Goal: Information Seeking & Learning: Learn about a topic

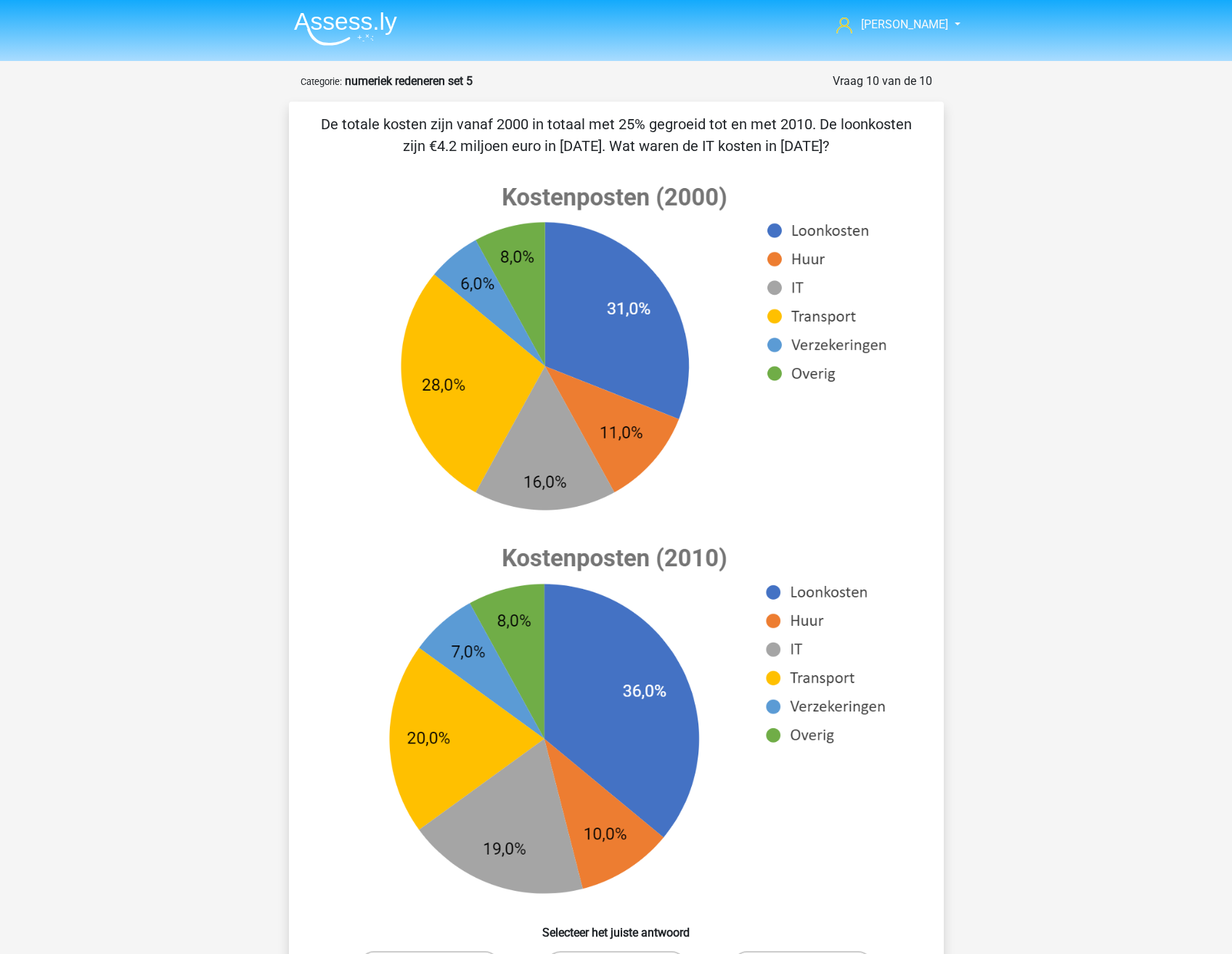
click at [335, 16] on img at bounding box center [346, 29] width 103 height 34
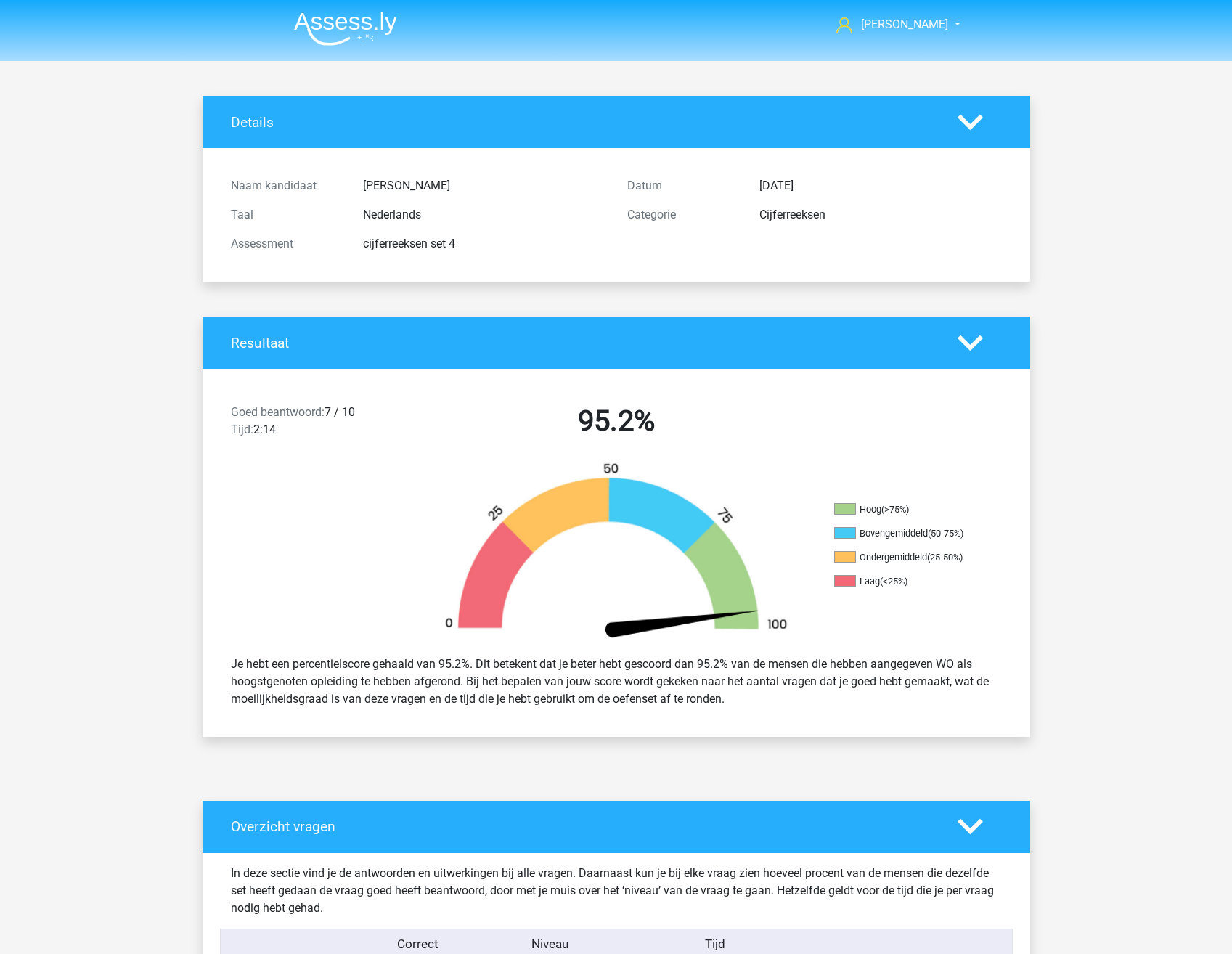
scroll to position [1056, 0]
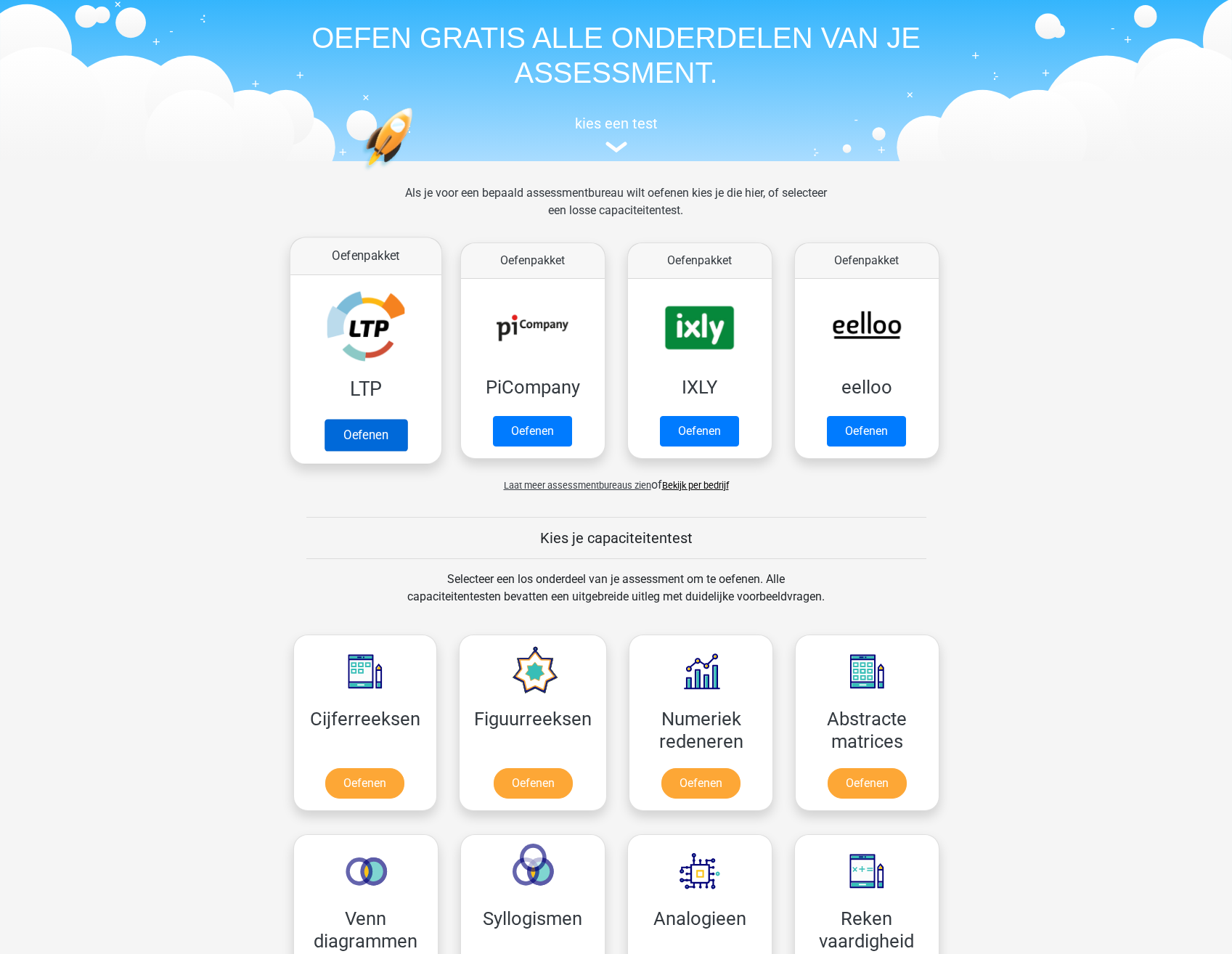
scroll to position [73, 0]
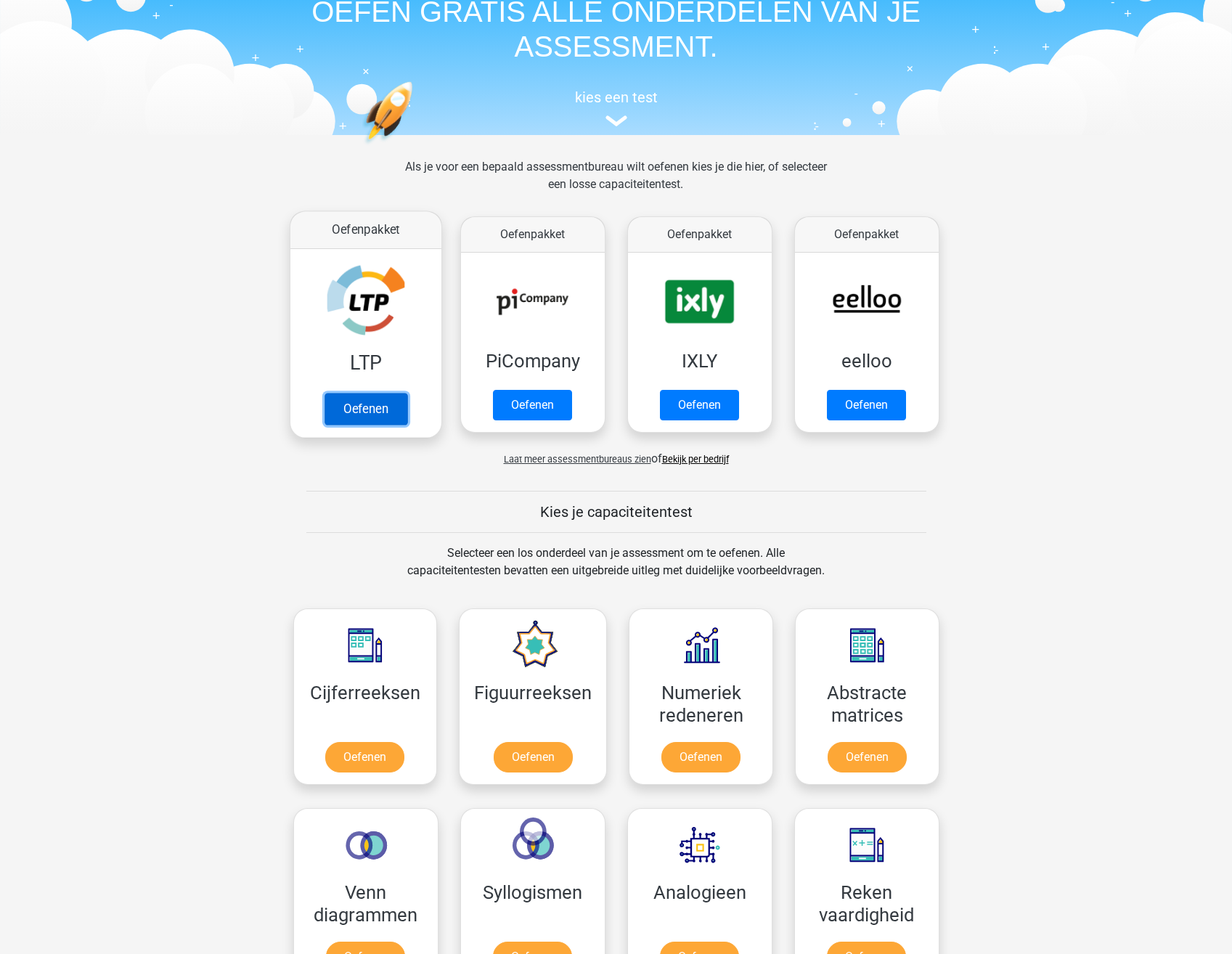
click at [363, 410] on link "Oefenen" at bounding box center [365, 409] width 83 height 32
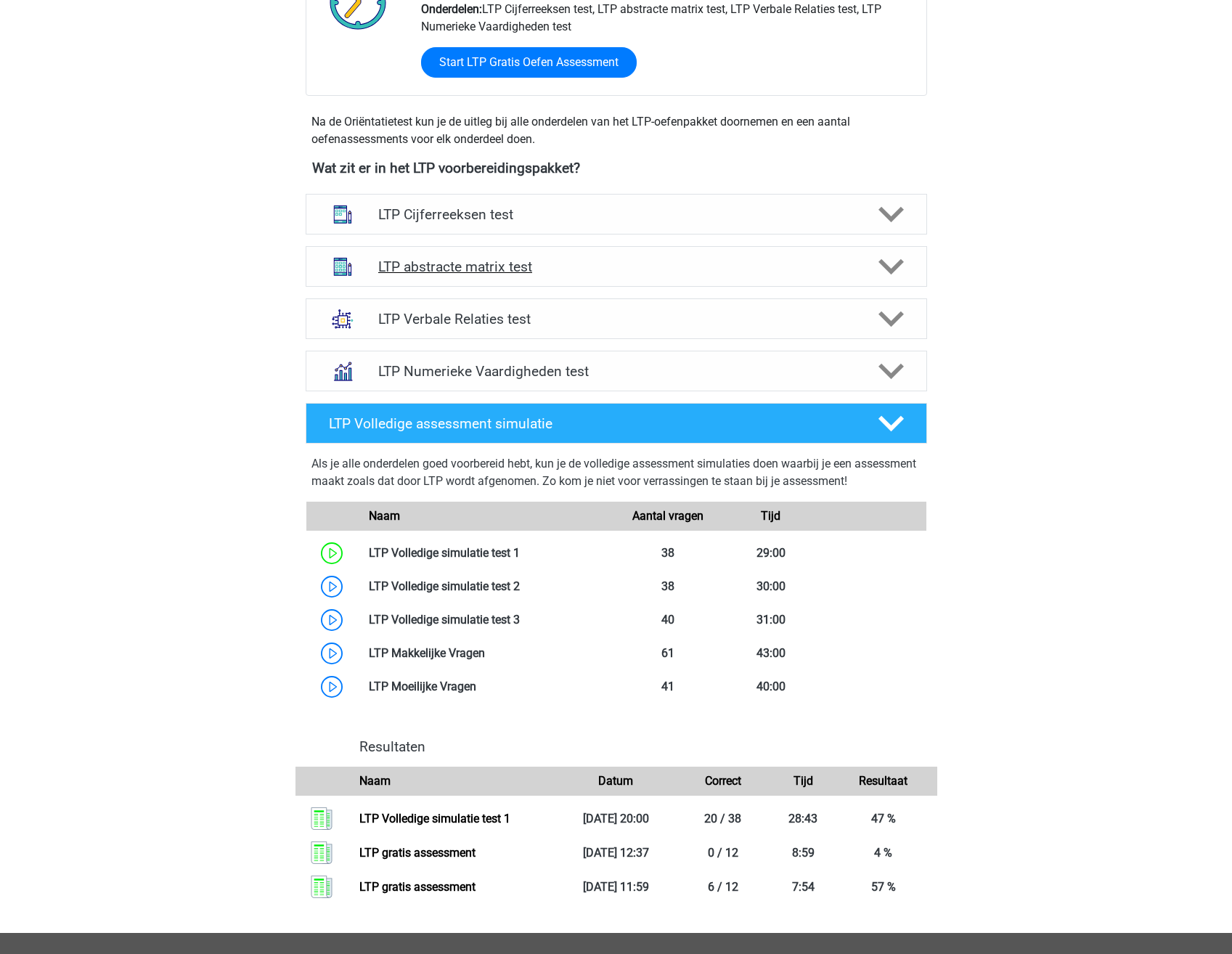
scroll to position [425, 0]
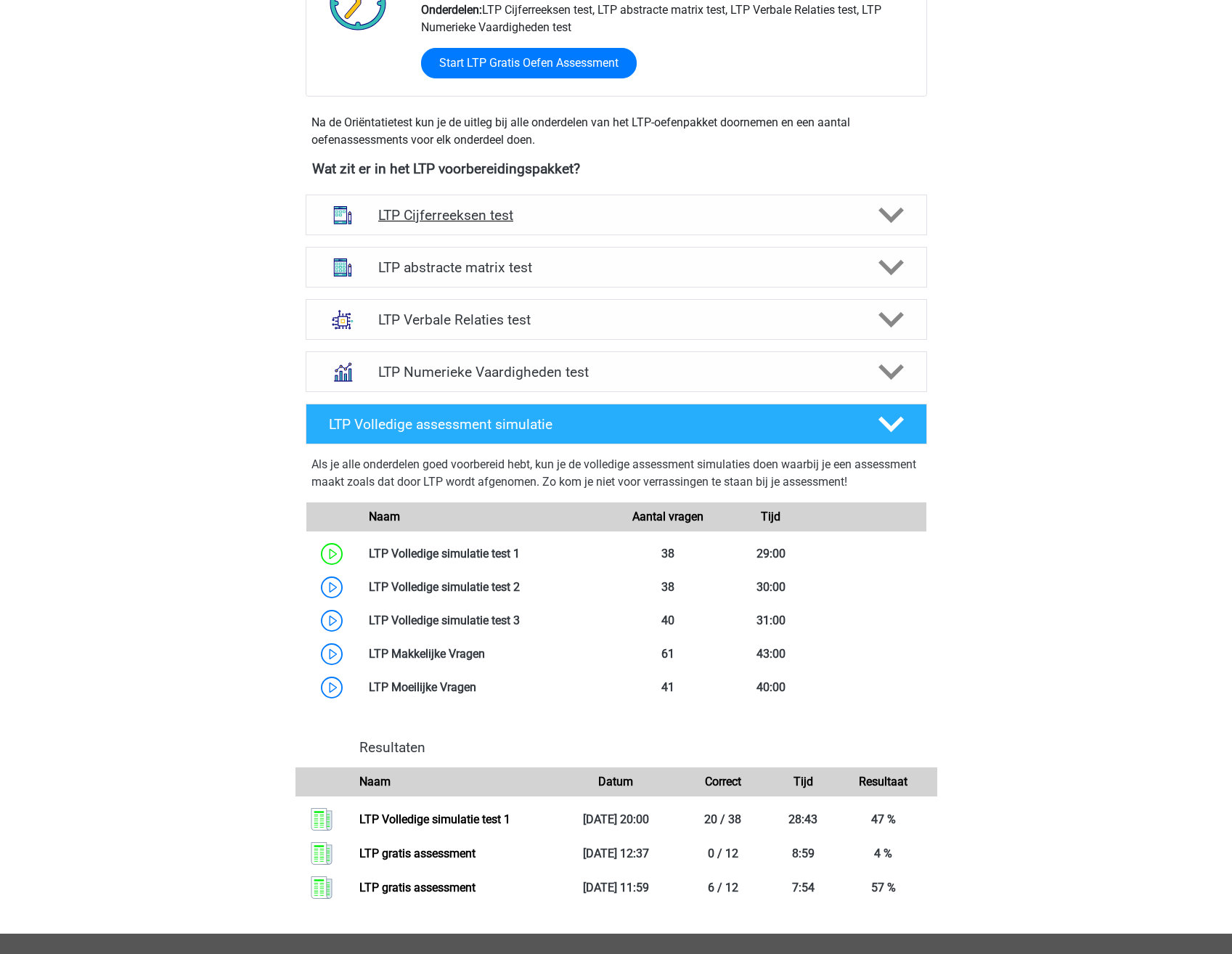
click at [614, 209] on h4 "LTP Cijferreeksen test" at bounding box center [616, 215] width 476 height 17
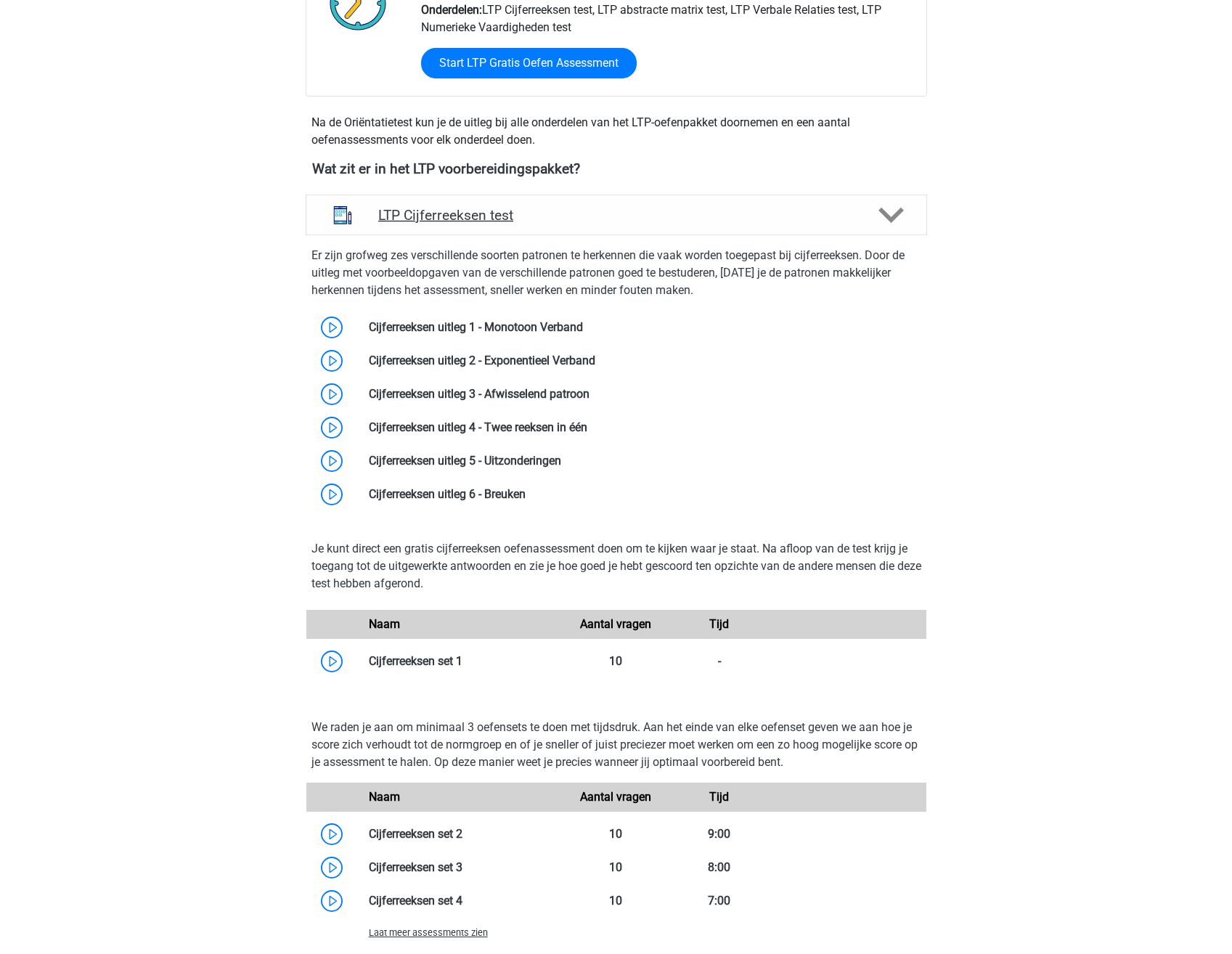
click at [570, 207] on h4 "LTP Cijferreeksen test" at bounding box center [616, 215] width 476 height 17
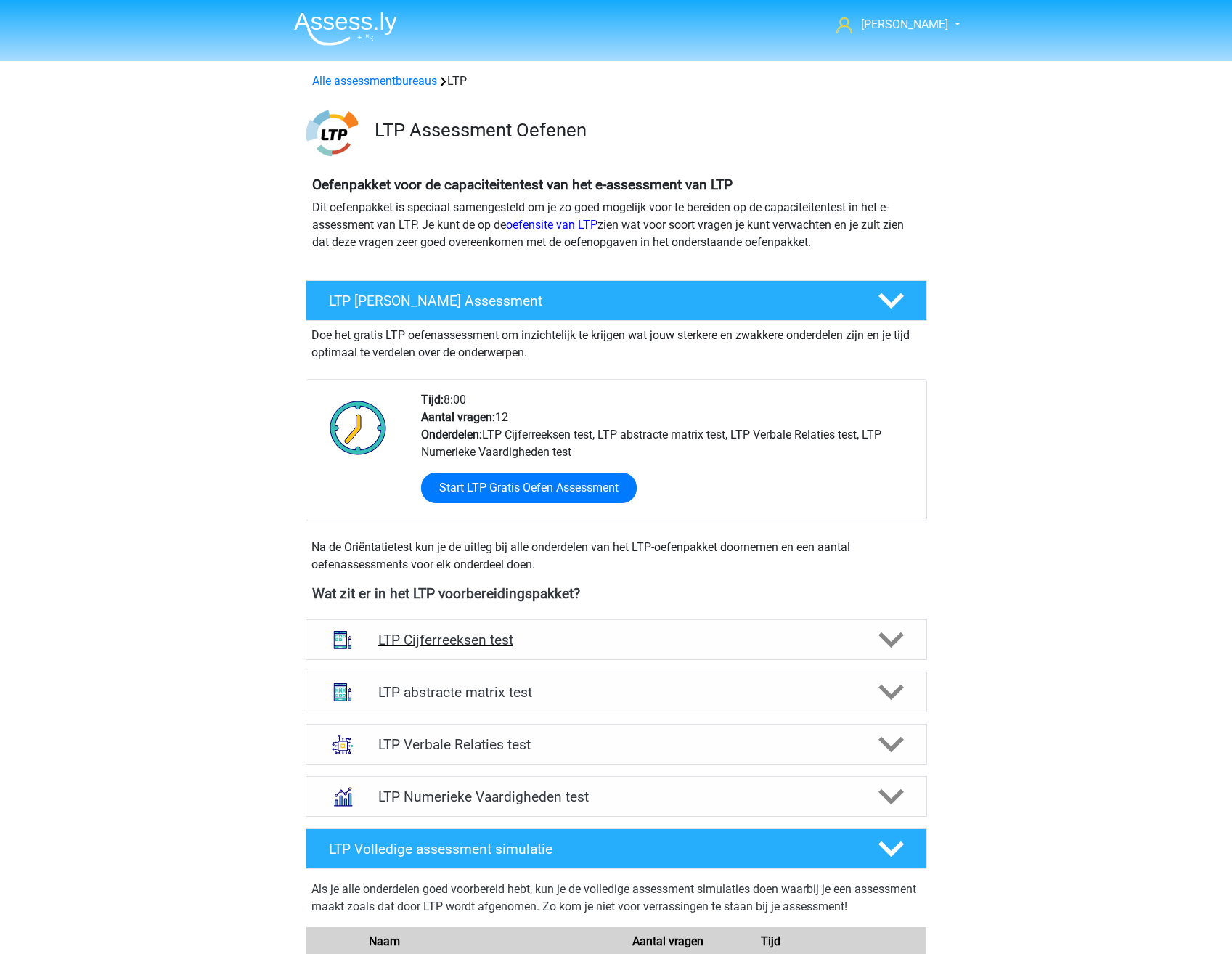
scroll to position [291, 0]
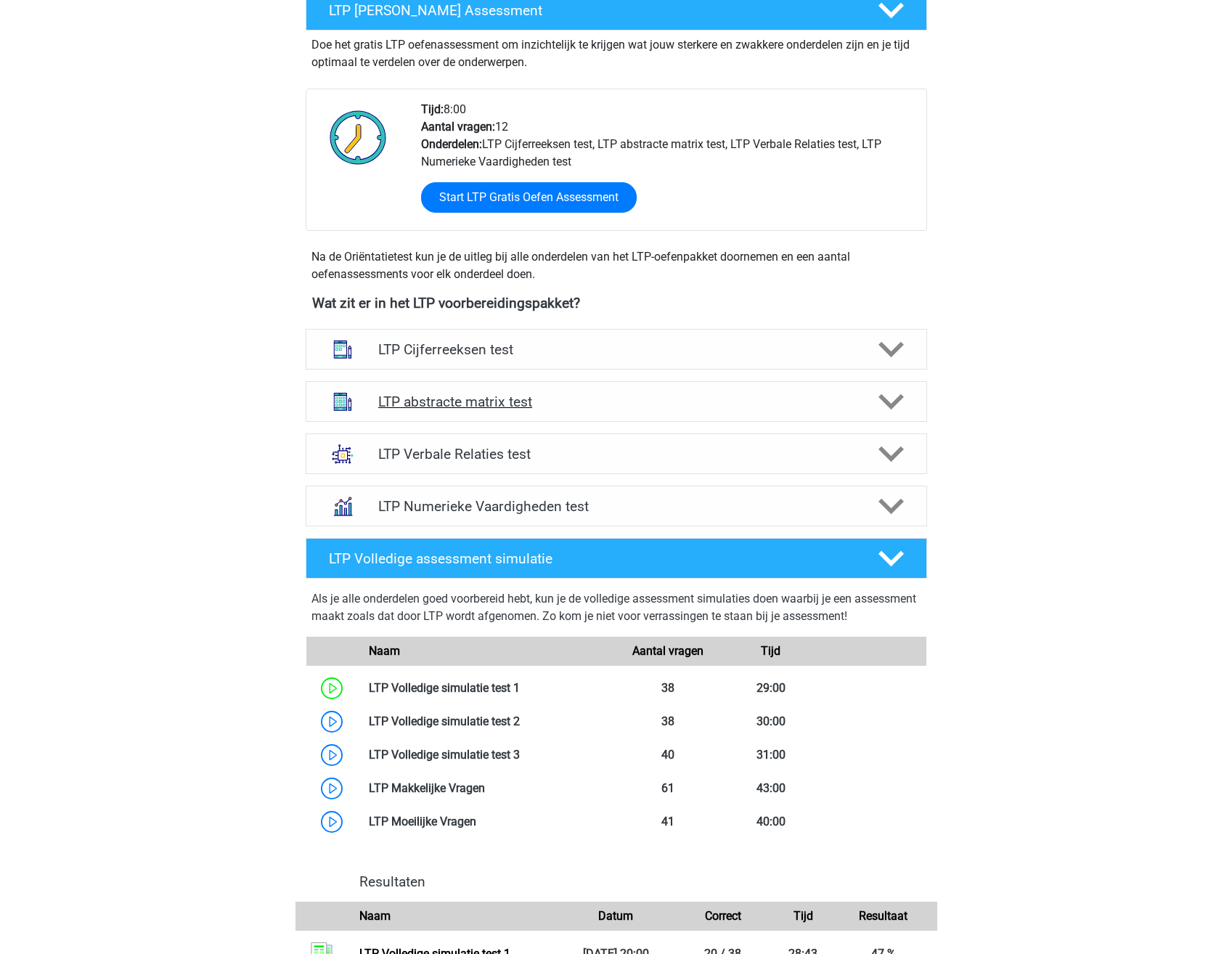
click at [597, 411] on div "LTP abstracte matrix test" at bounding box center [617, 401] width 622 height 41
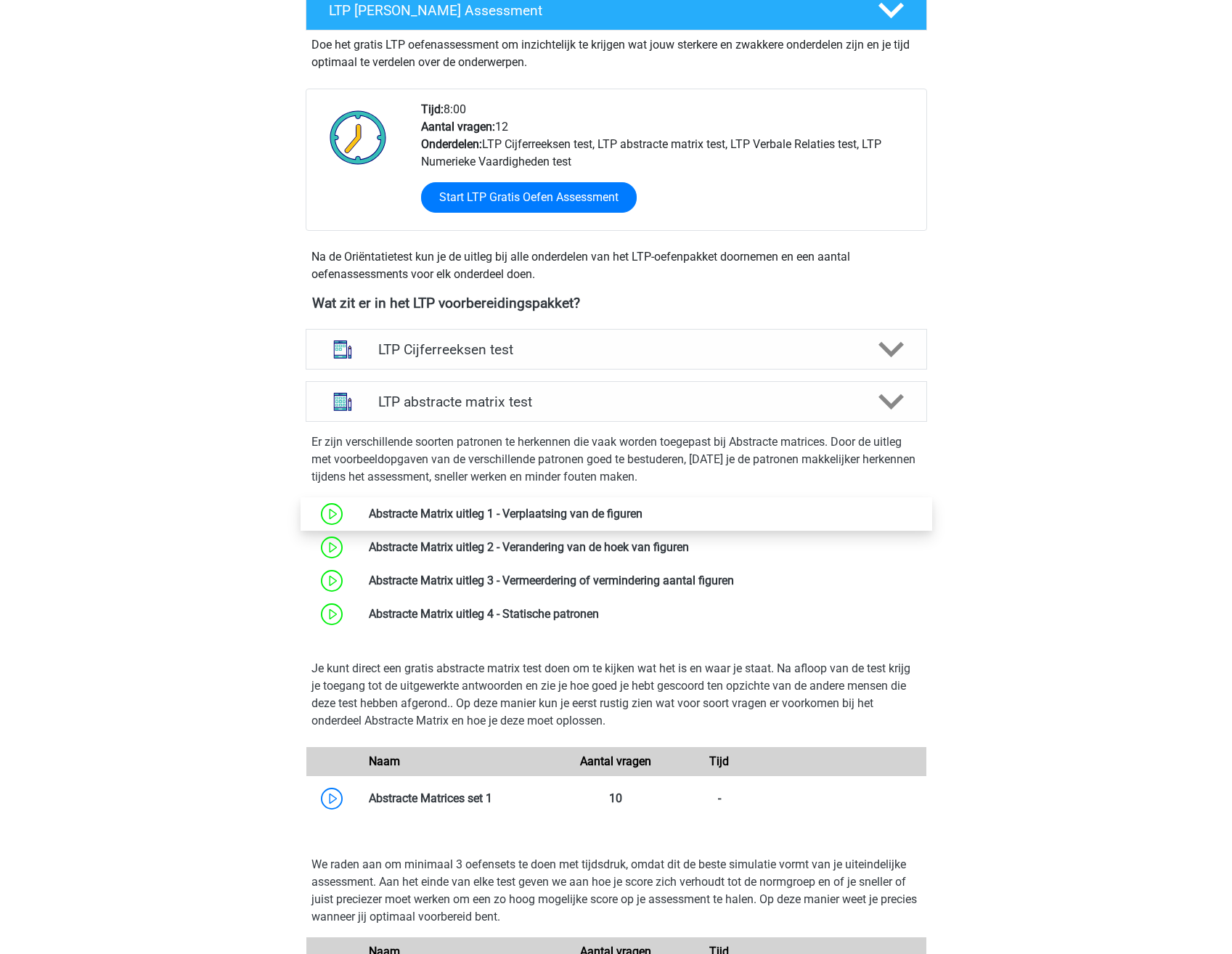
click at [643, 511] on link at bounding box center [643, 514] width 0 height 14
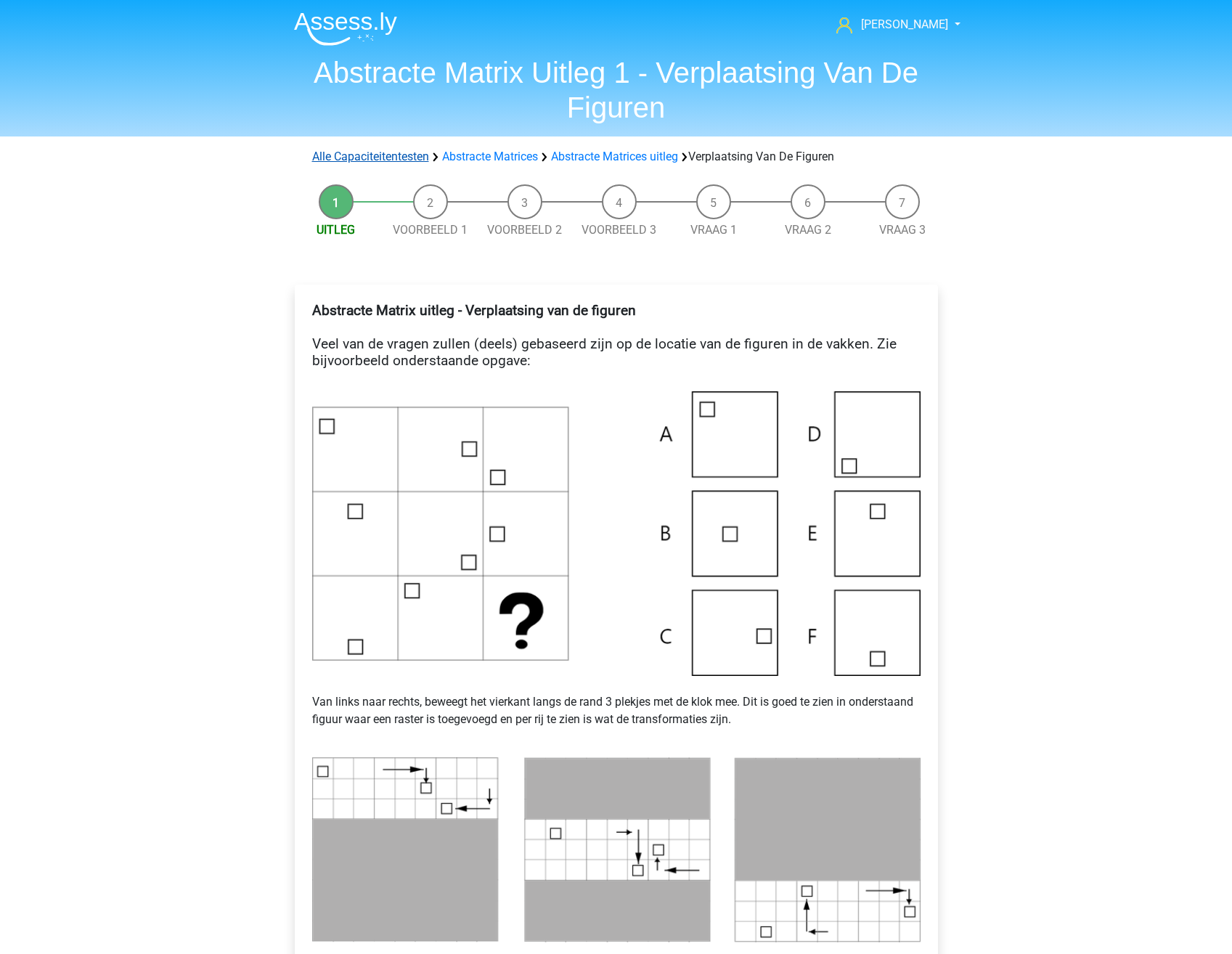
click at [390, 152] on link "Alle Capaciteitentesten" at bounding box center [371, 156] width 117 height 14
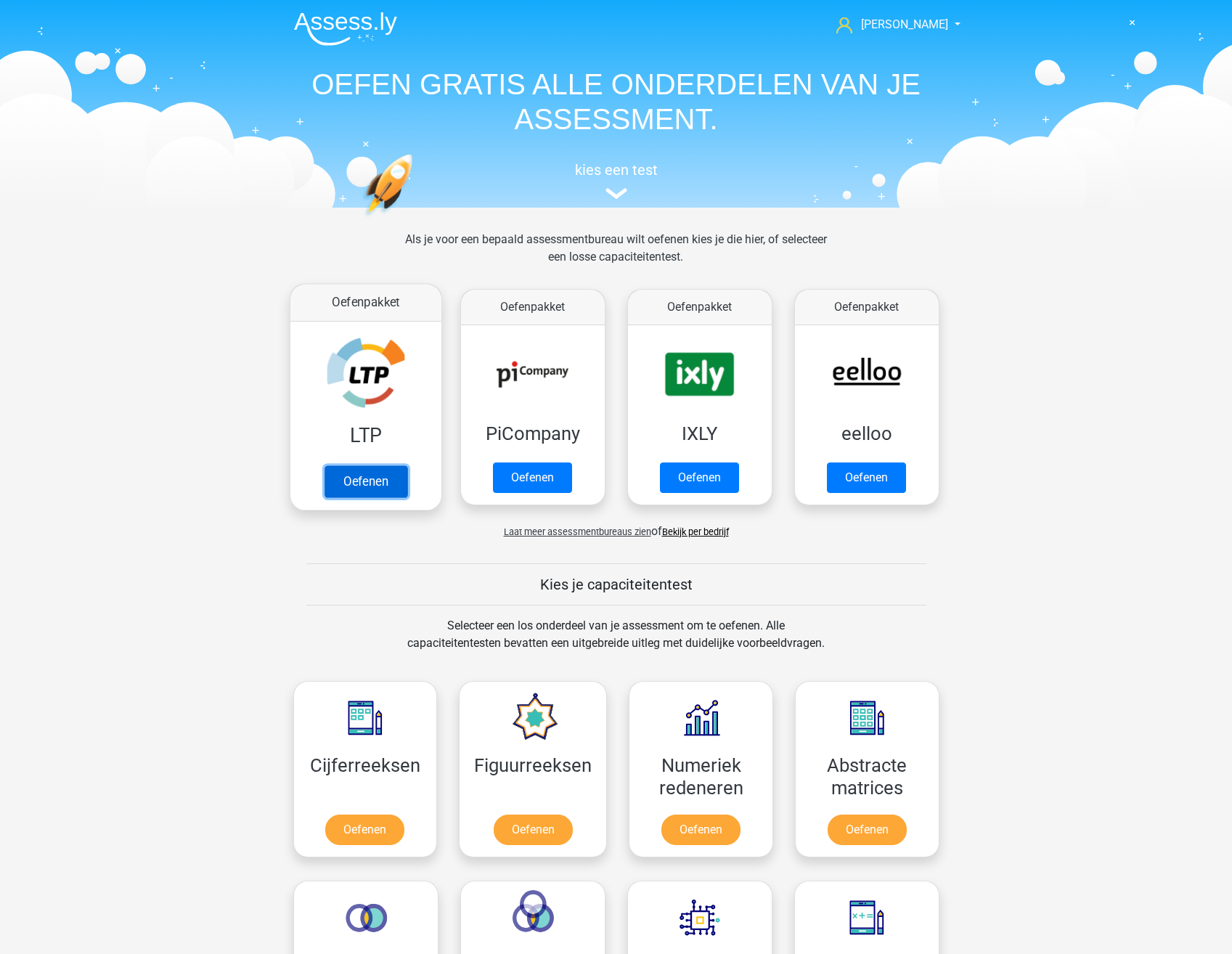
click at [364, 488] on link "Oefenen" at bounding box center [365, 482] width 83 height 32
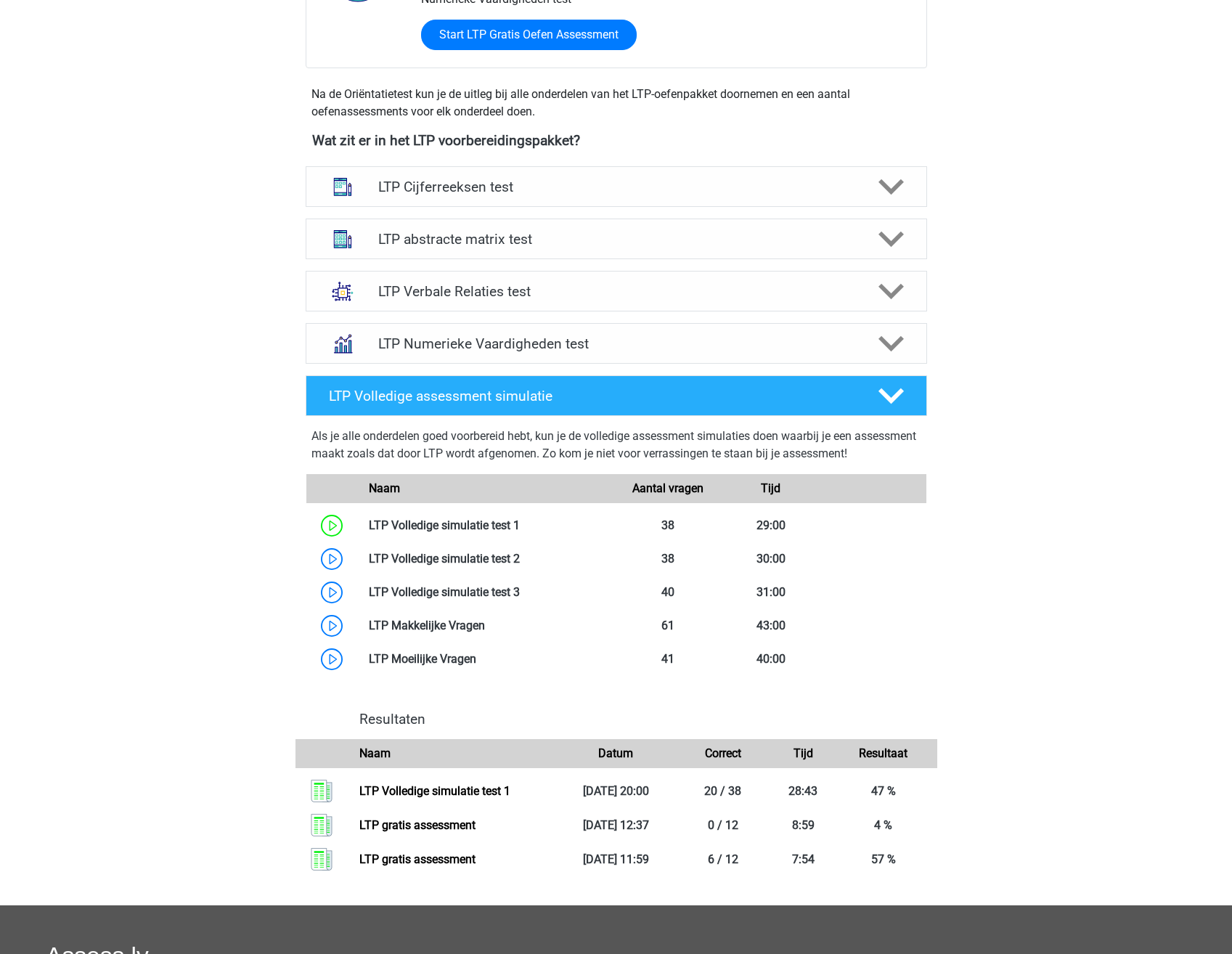
scroll to position [291, 0]
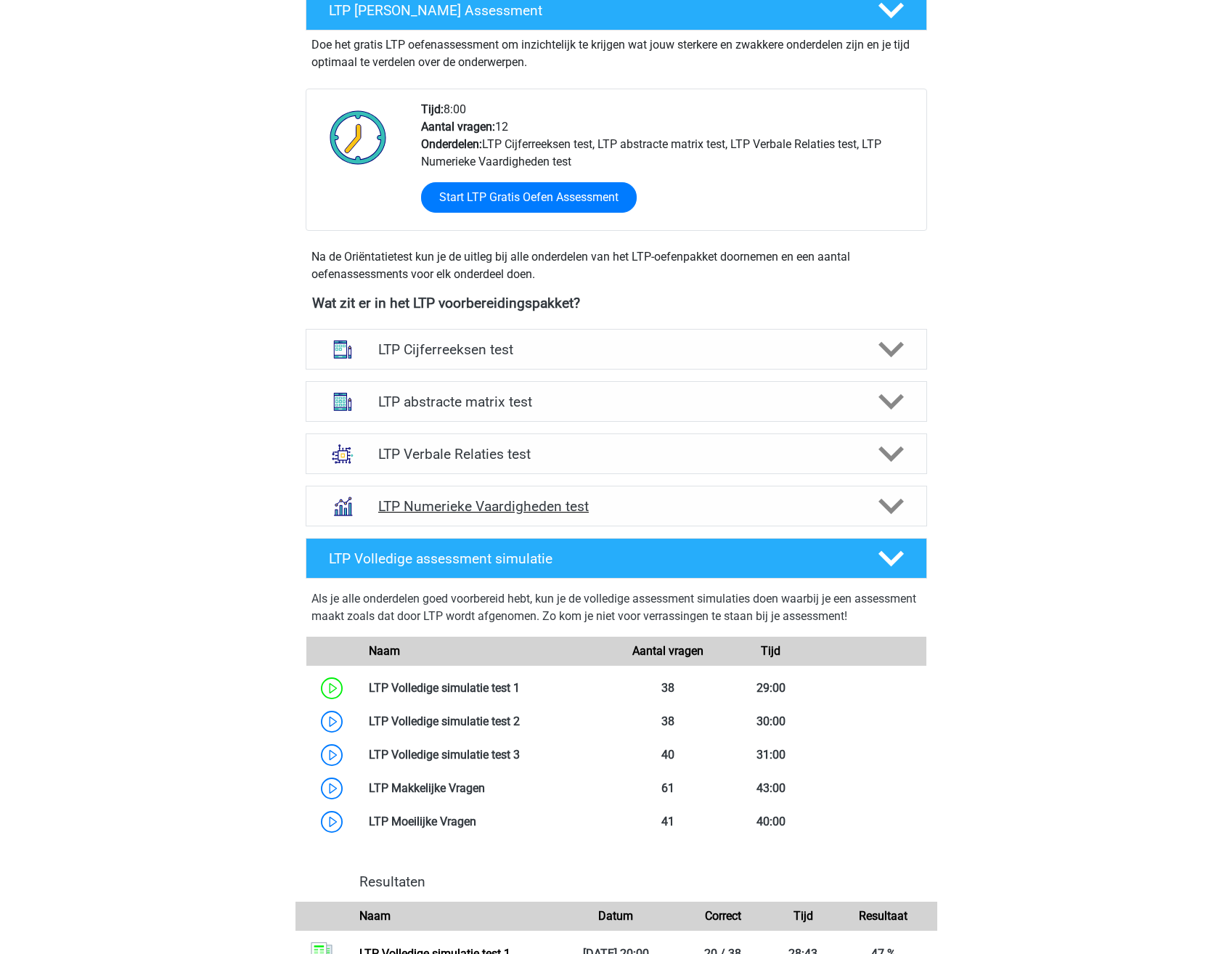
click at [662, 494] on div "LTP Numerieke Vaardigheden test" at bounding box center [617, 506] width 622 height 41
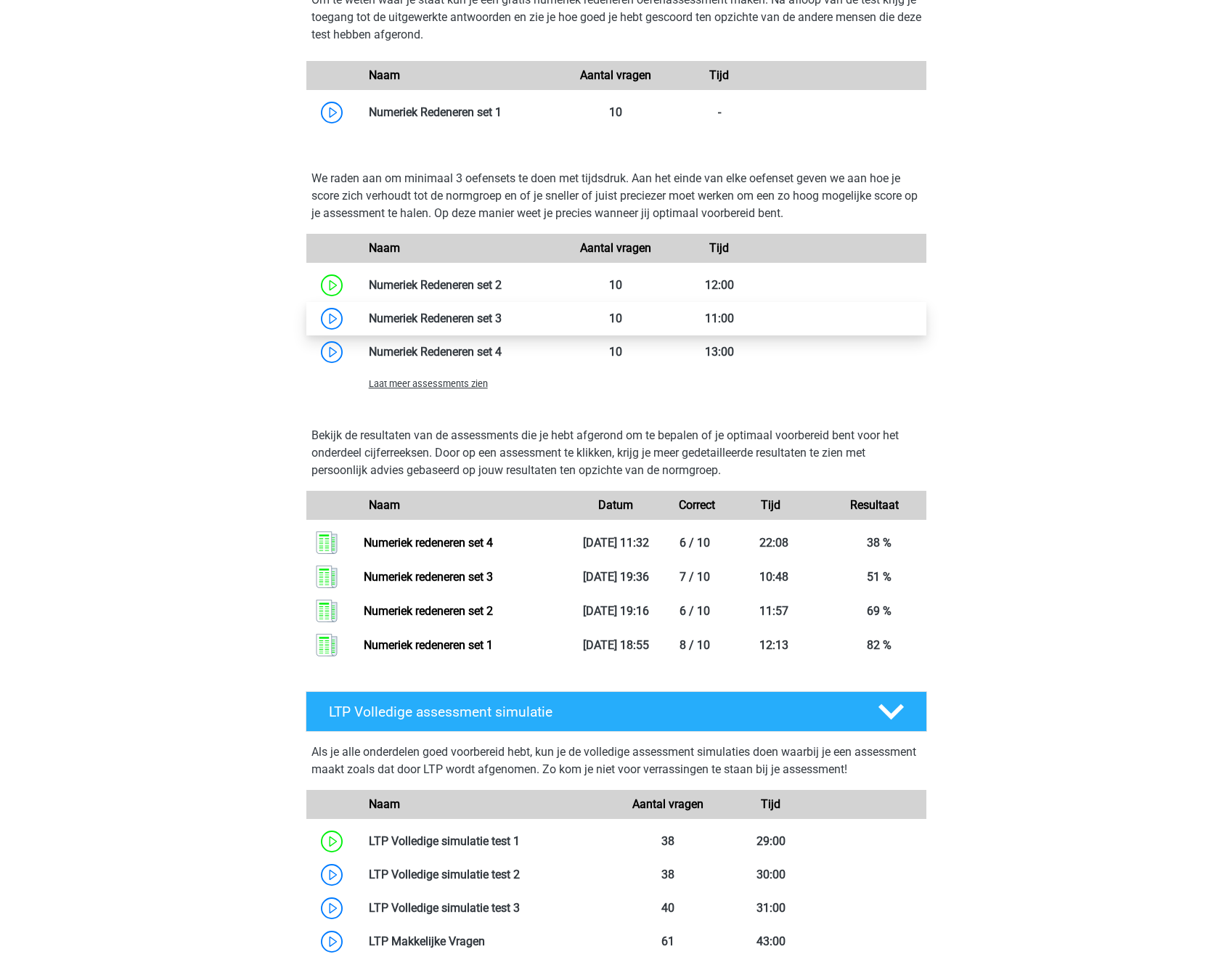
scroll to position [944, 0]
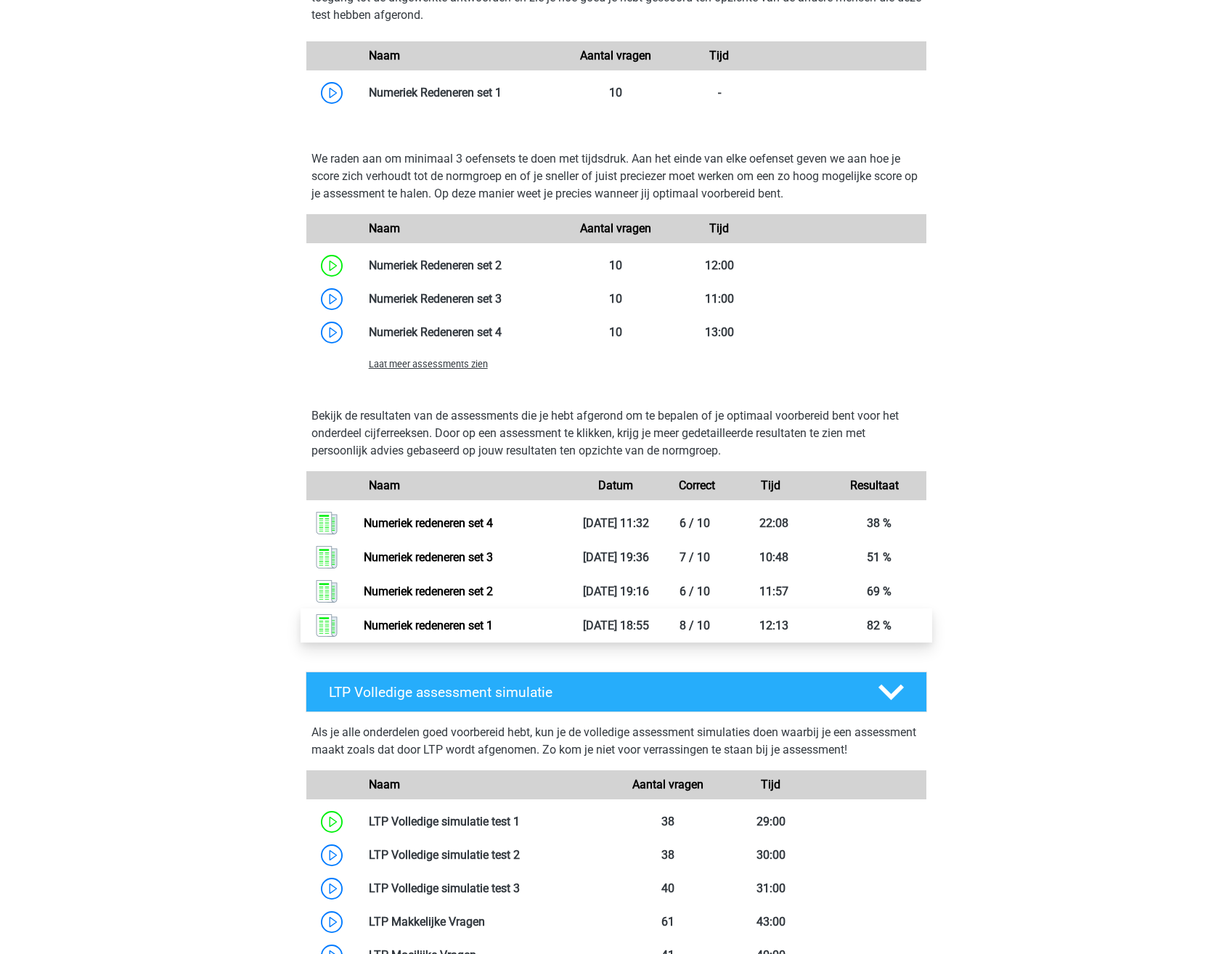
click at [493, 626] on link "Numeriek redeneren set 1" at bounding box center [428, 625] width 129 height 14
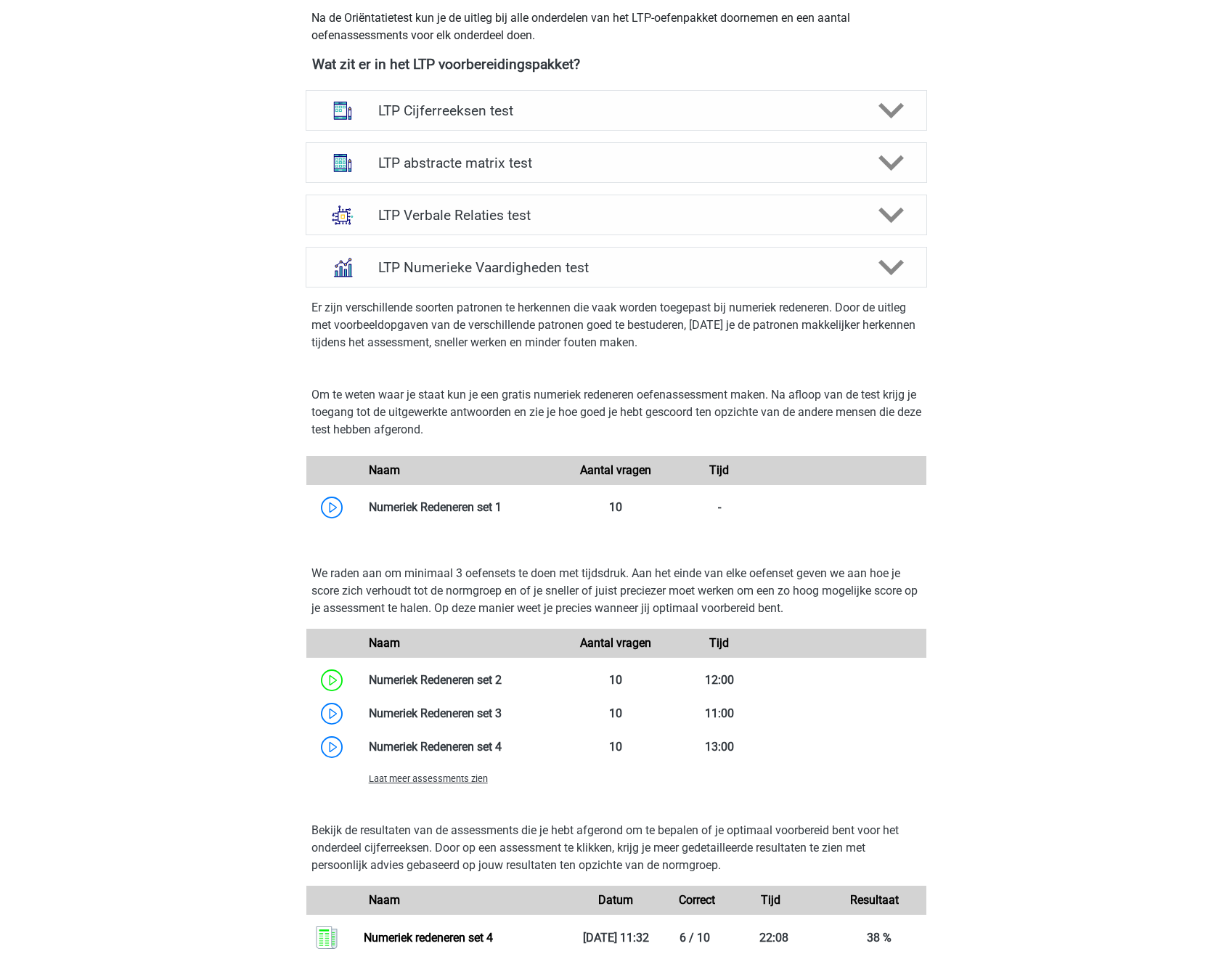
scroll to position [291, 0]
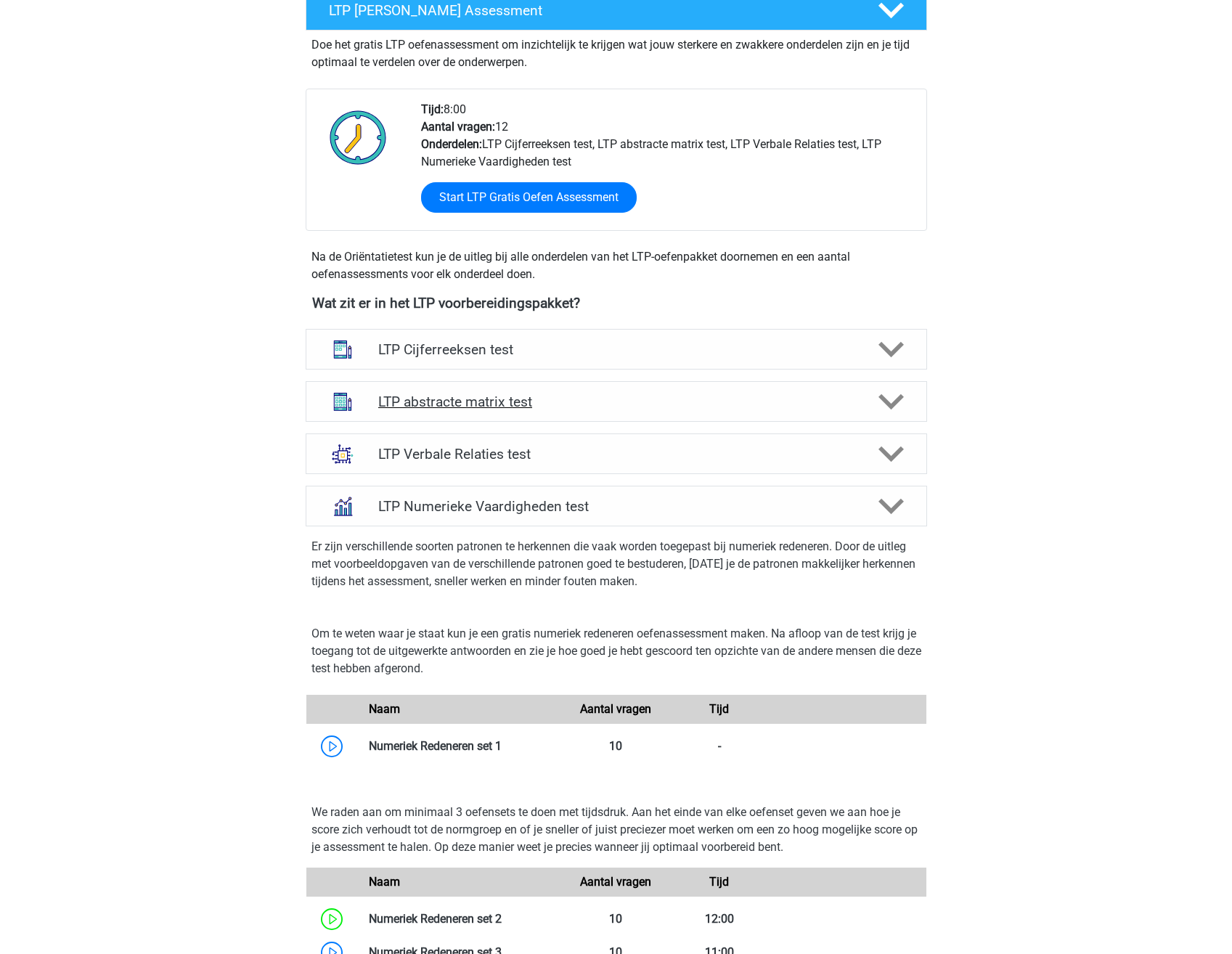
click at [532, 403] on h4 "LTP abstracte matrix test" at bounding box center [616, 402] width 476 height 17
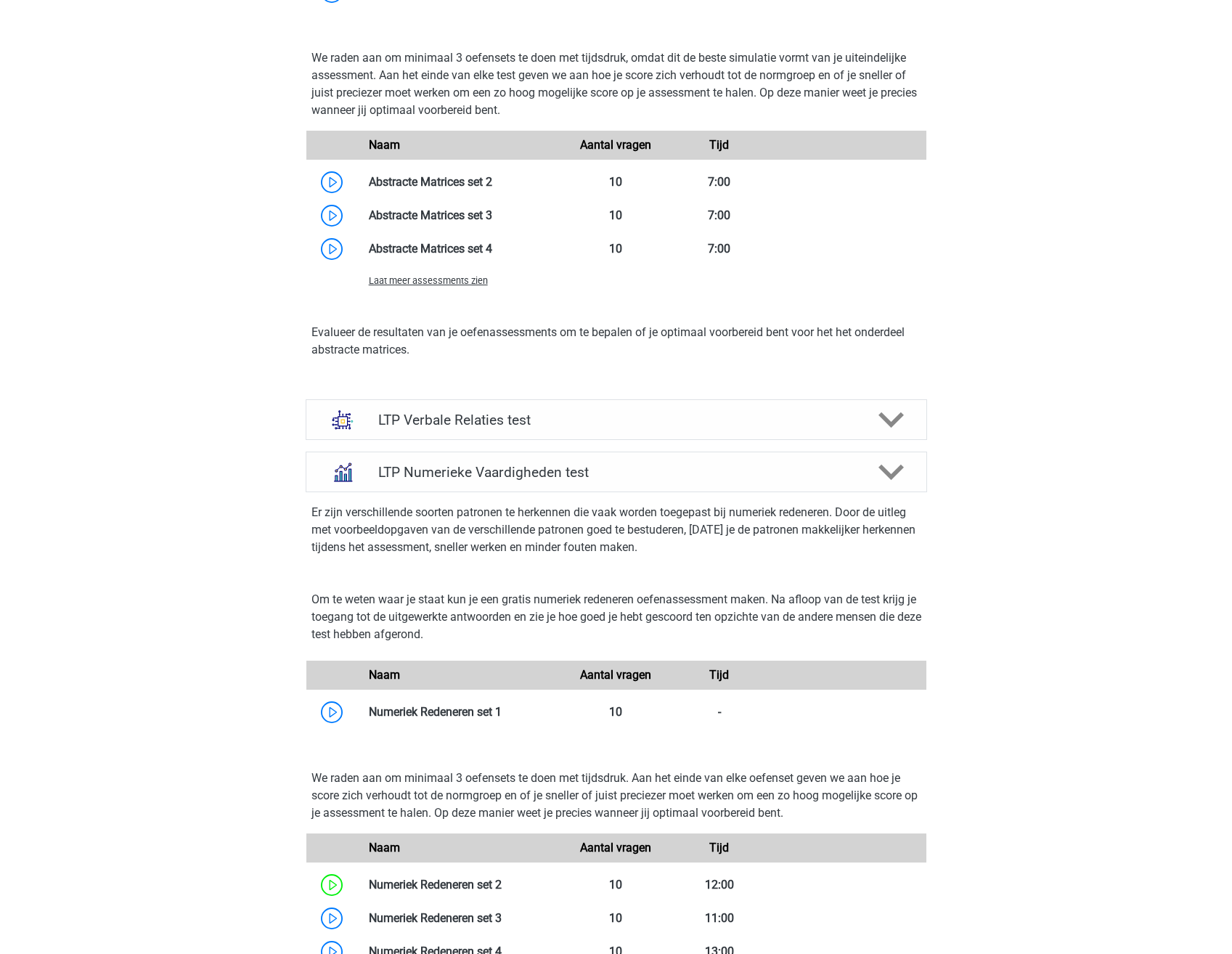
scroll to position [944, 0]
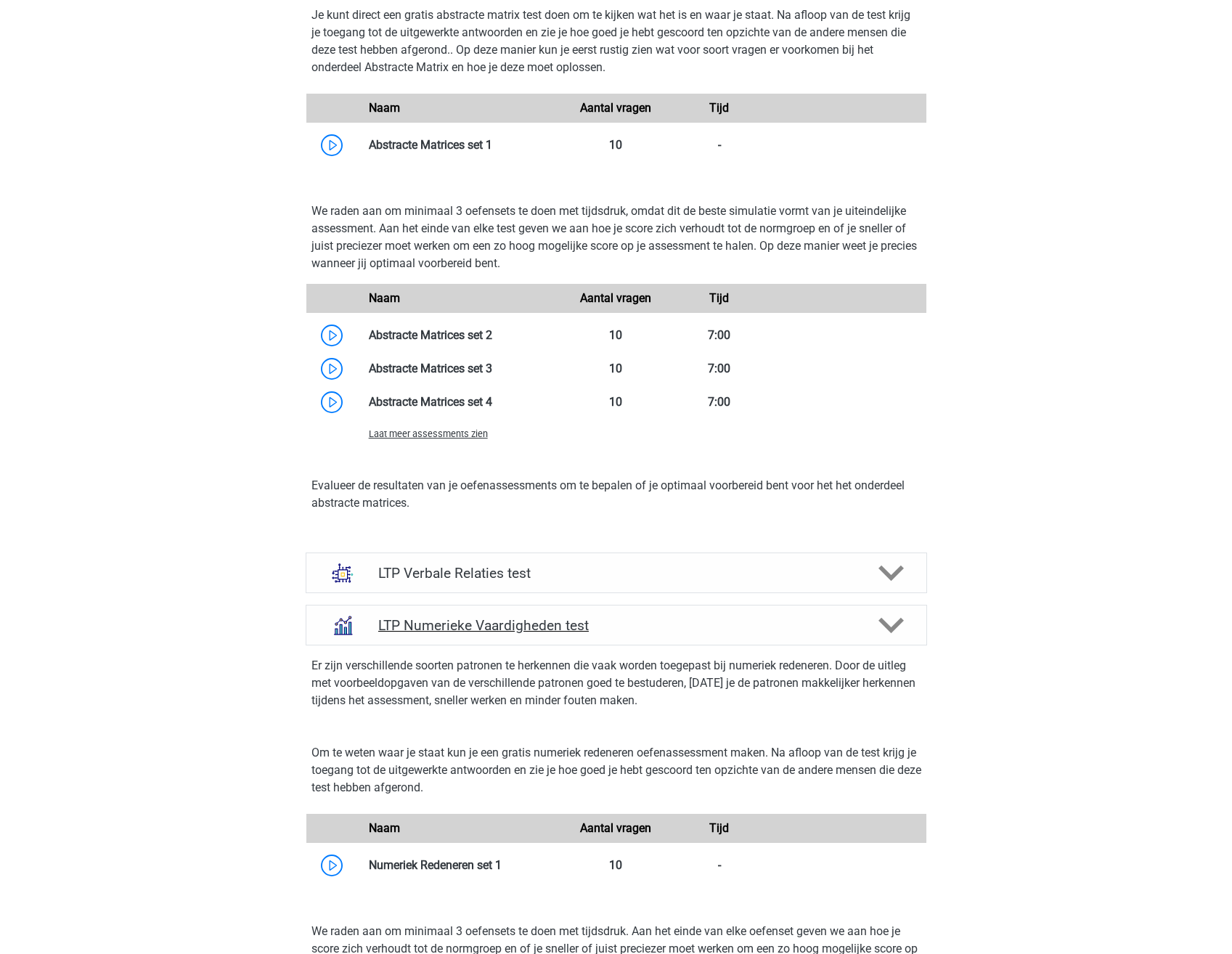
click at [635, 615] on div "LTP Numerieke Vaardigheden test" at bounding box center [617, 625] width 622 height 41
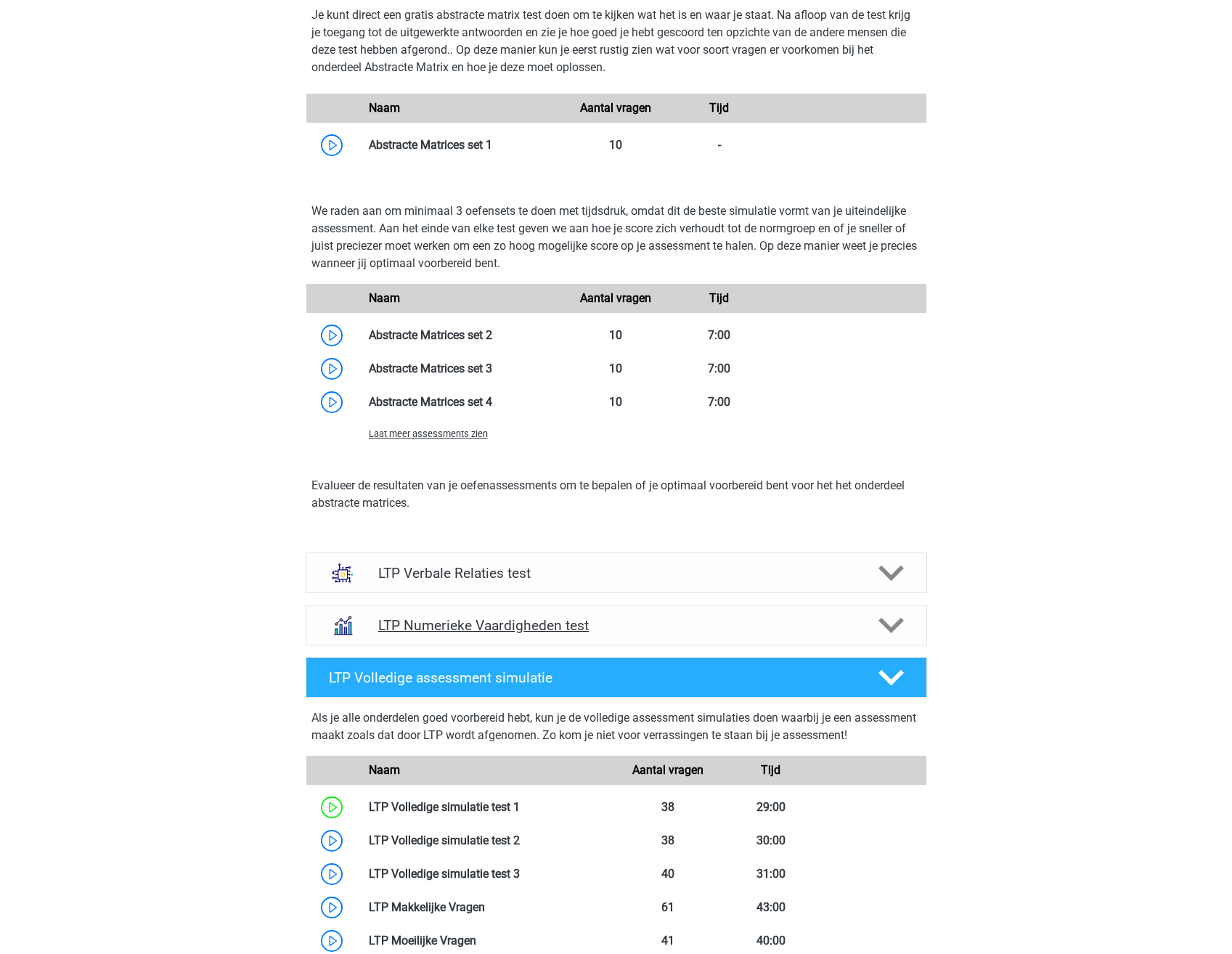
click at [635, 615] on div "LTP Numerieke Vaardigheden test" at bounding box center [617, 625] width 622 height 41
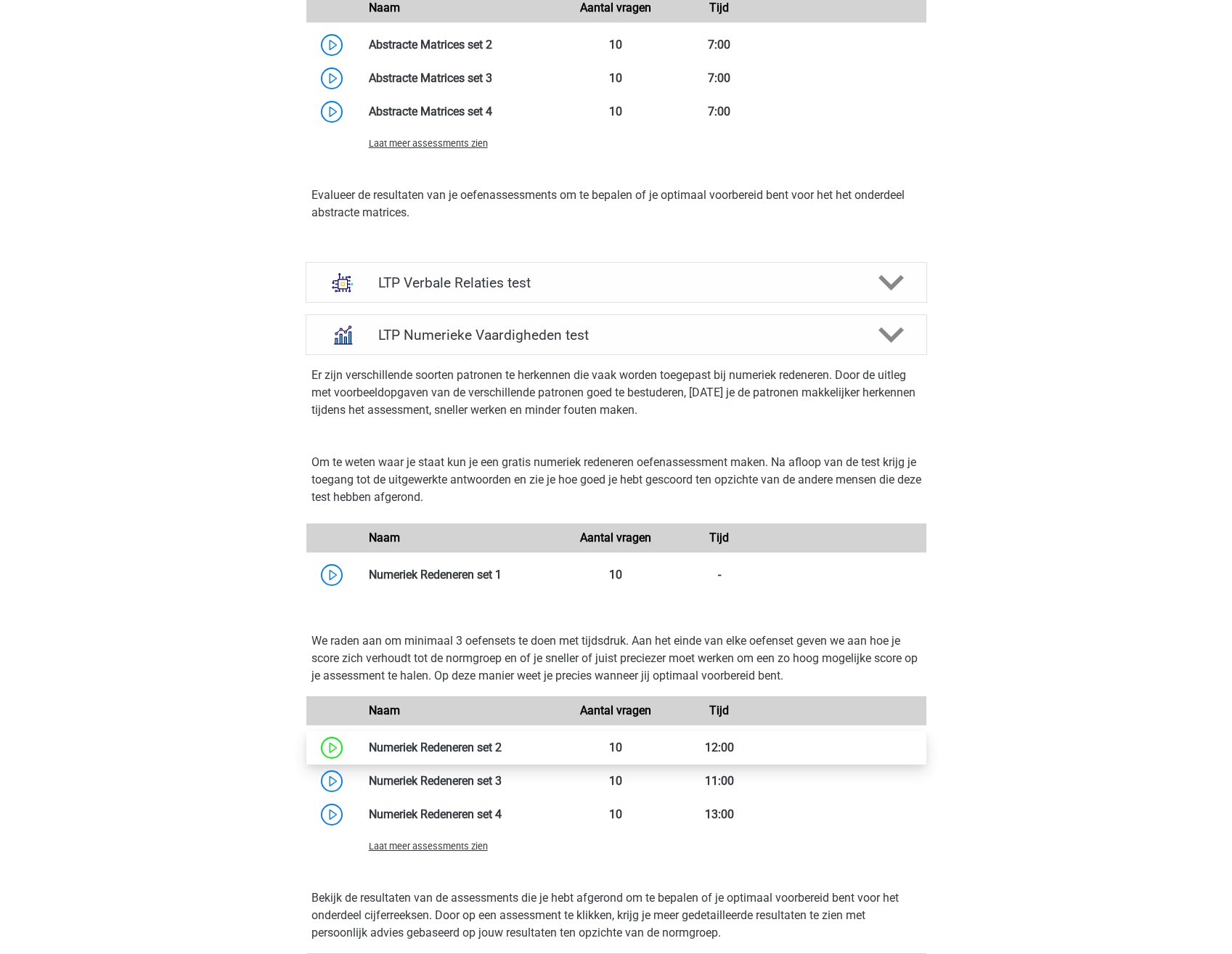
scroll to position [1598, 0]
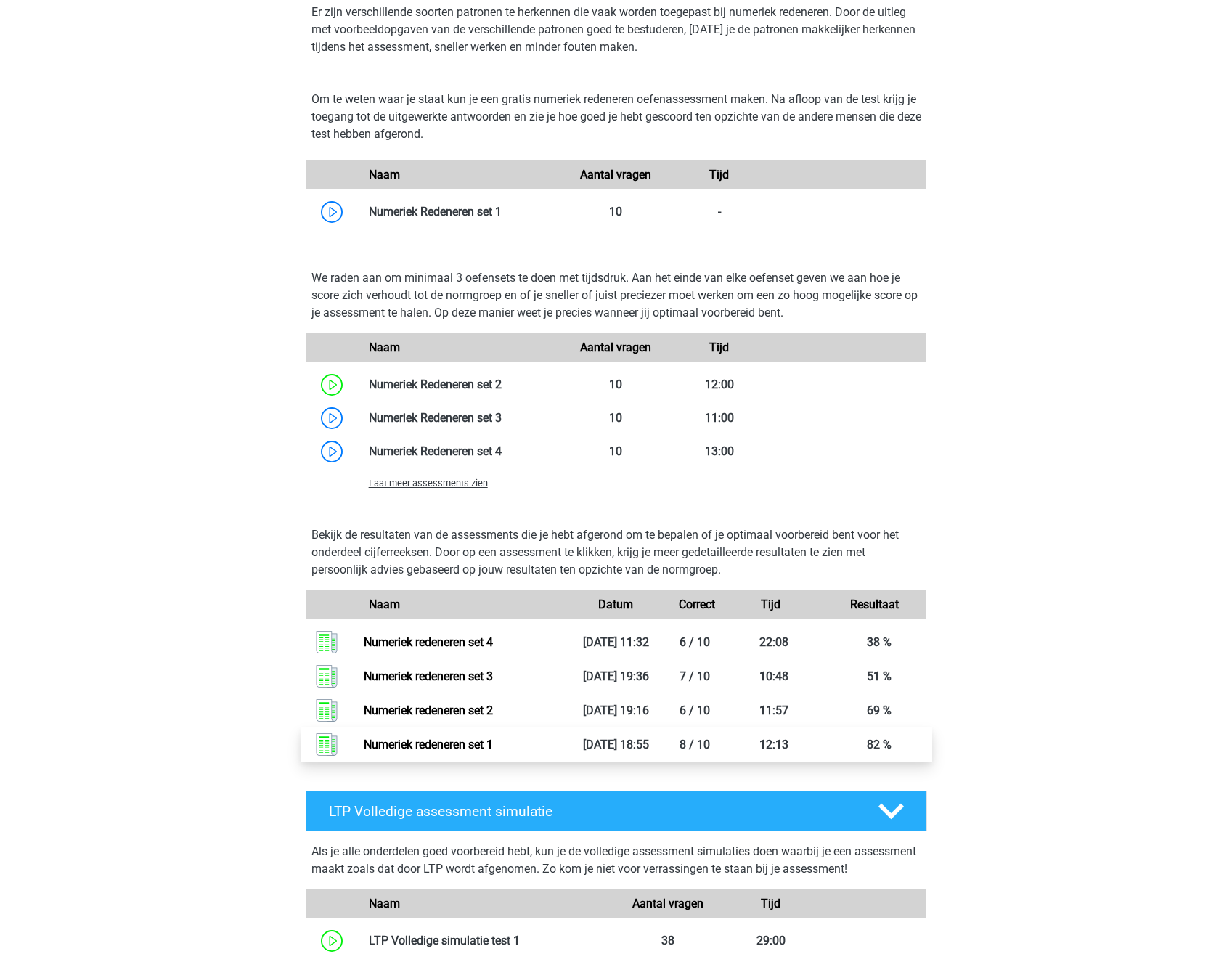
click at [493, 751] on link "Numeriek redeneren set 1" at bounding box center [428, 744] width 129 height 14
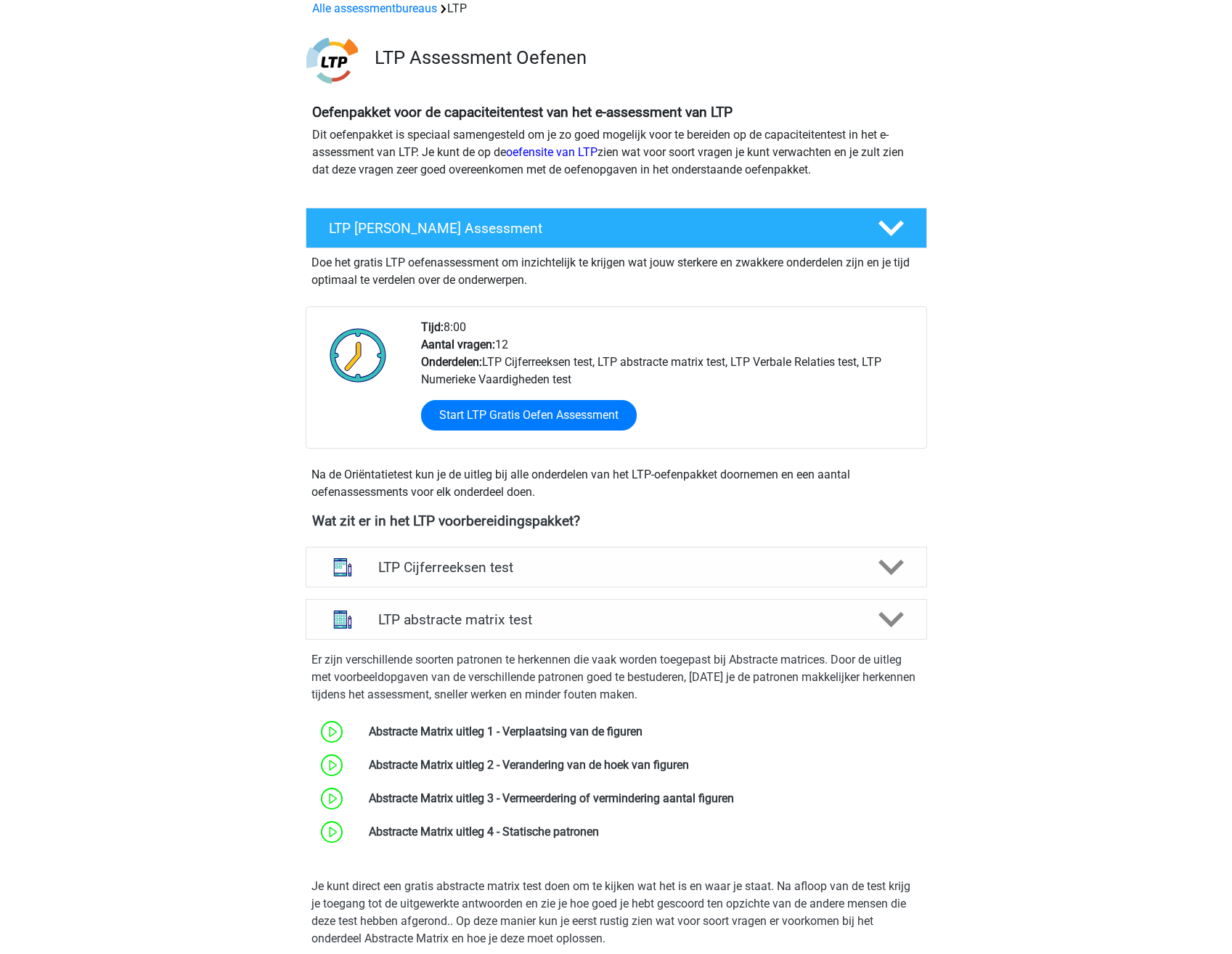
scroll to position [0, 0]
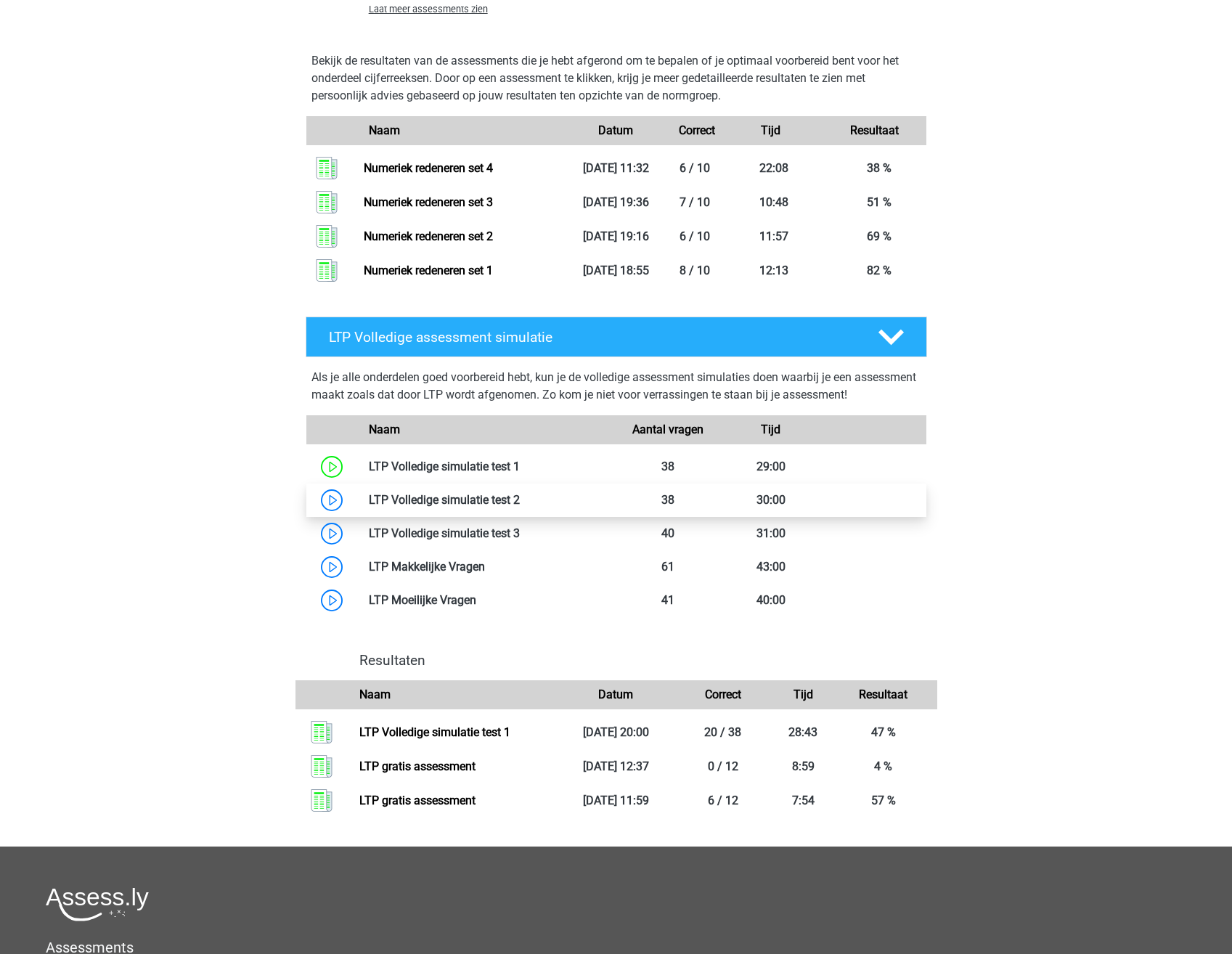
scroll to position [2251, 0]
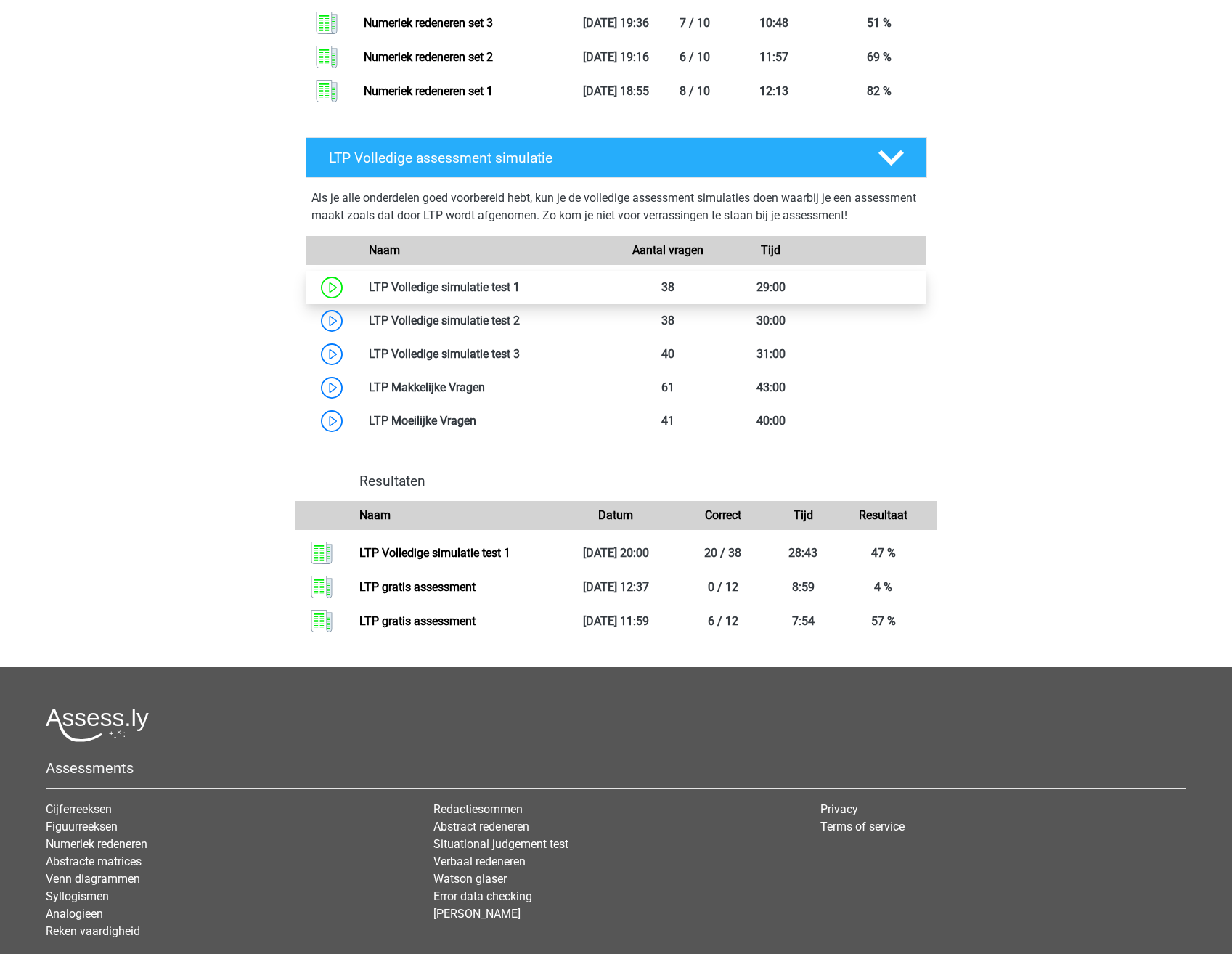
click at [520, 286] on link at bounding box center [520, 287] width 0 height 14
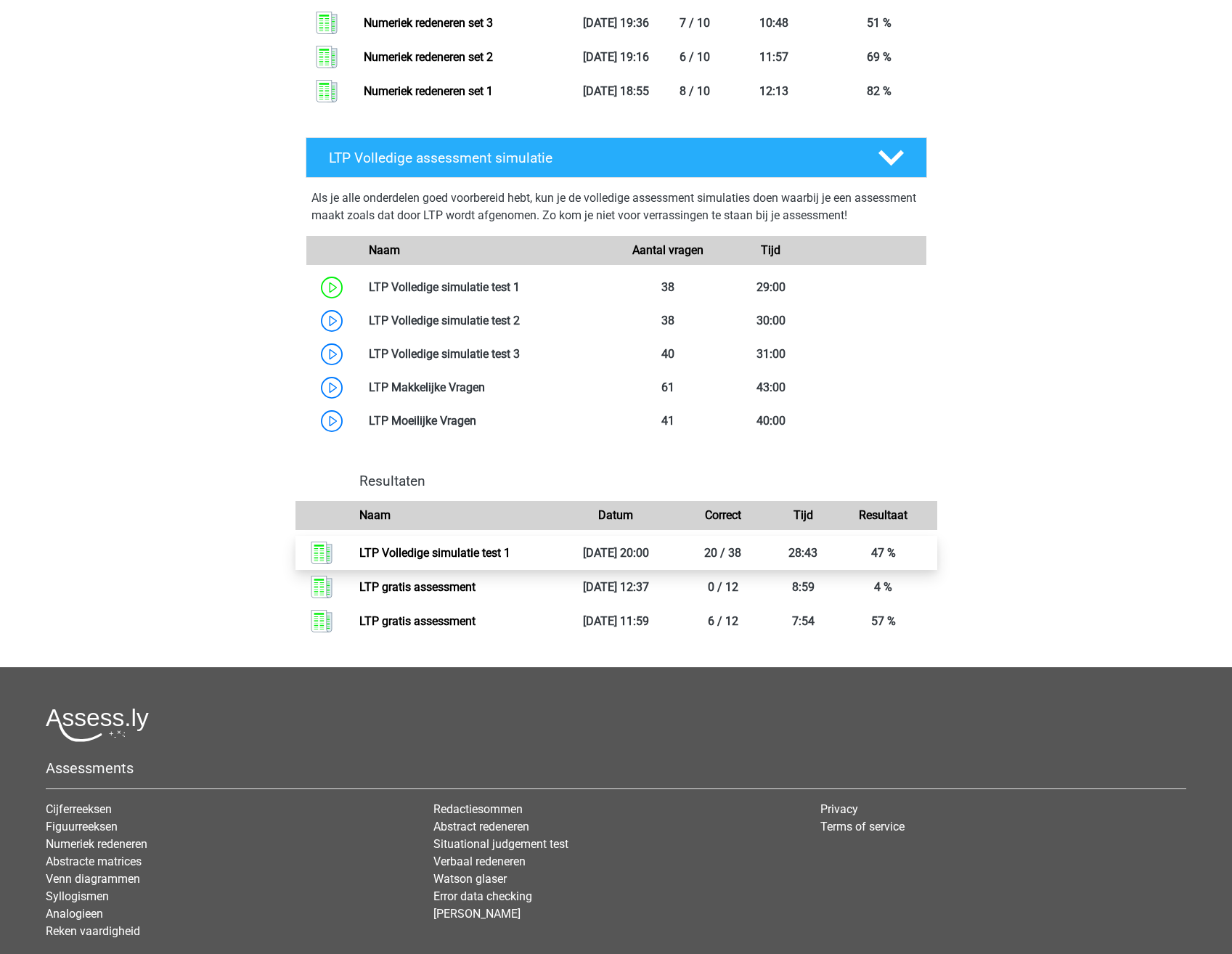
click at [510, 551] on link "LTP Volledige simulatie test 1" at bounding box center [434, 553] width 151 height 14
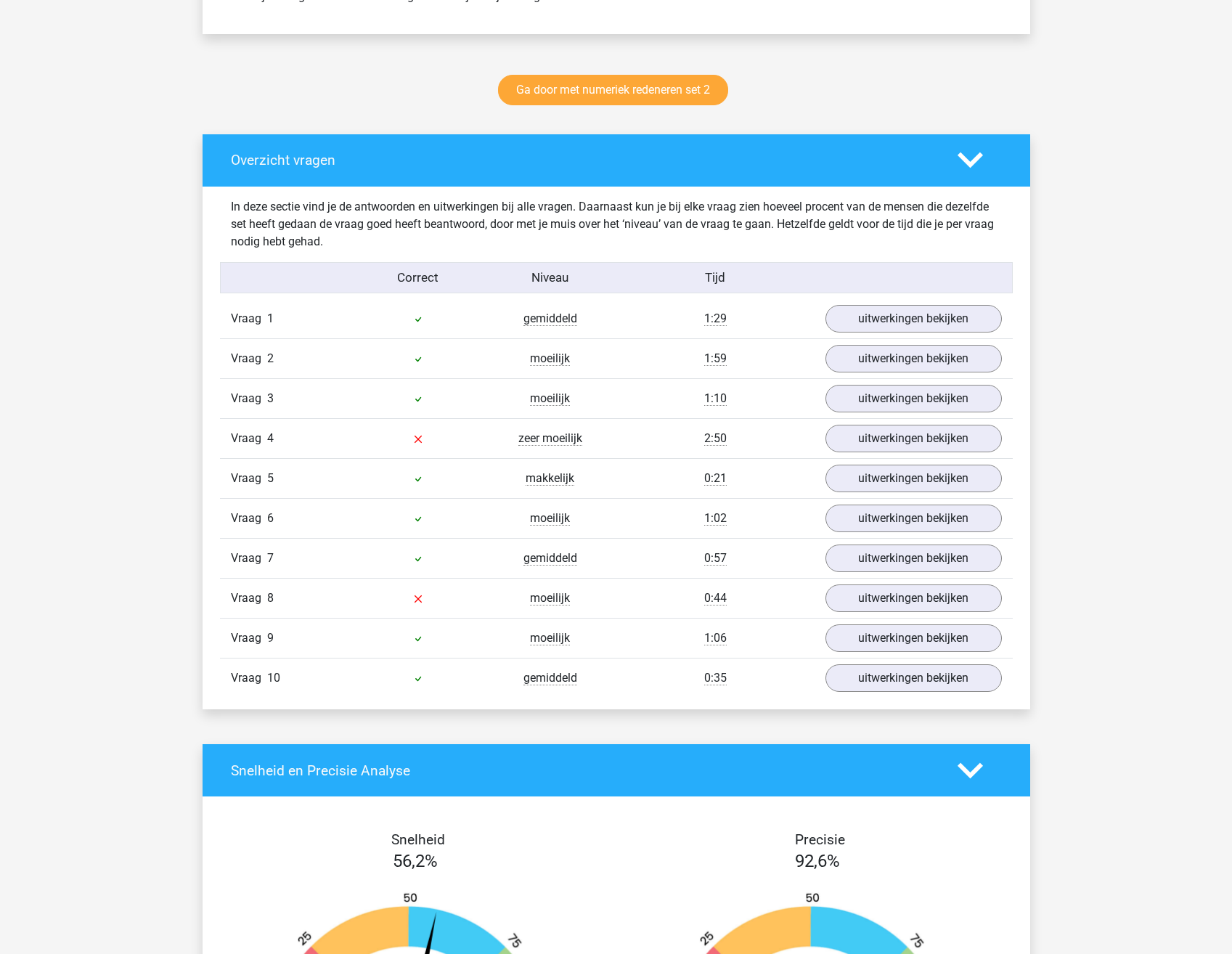
scroll to position [726, 0]
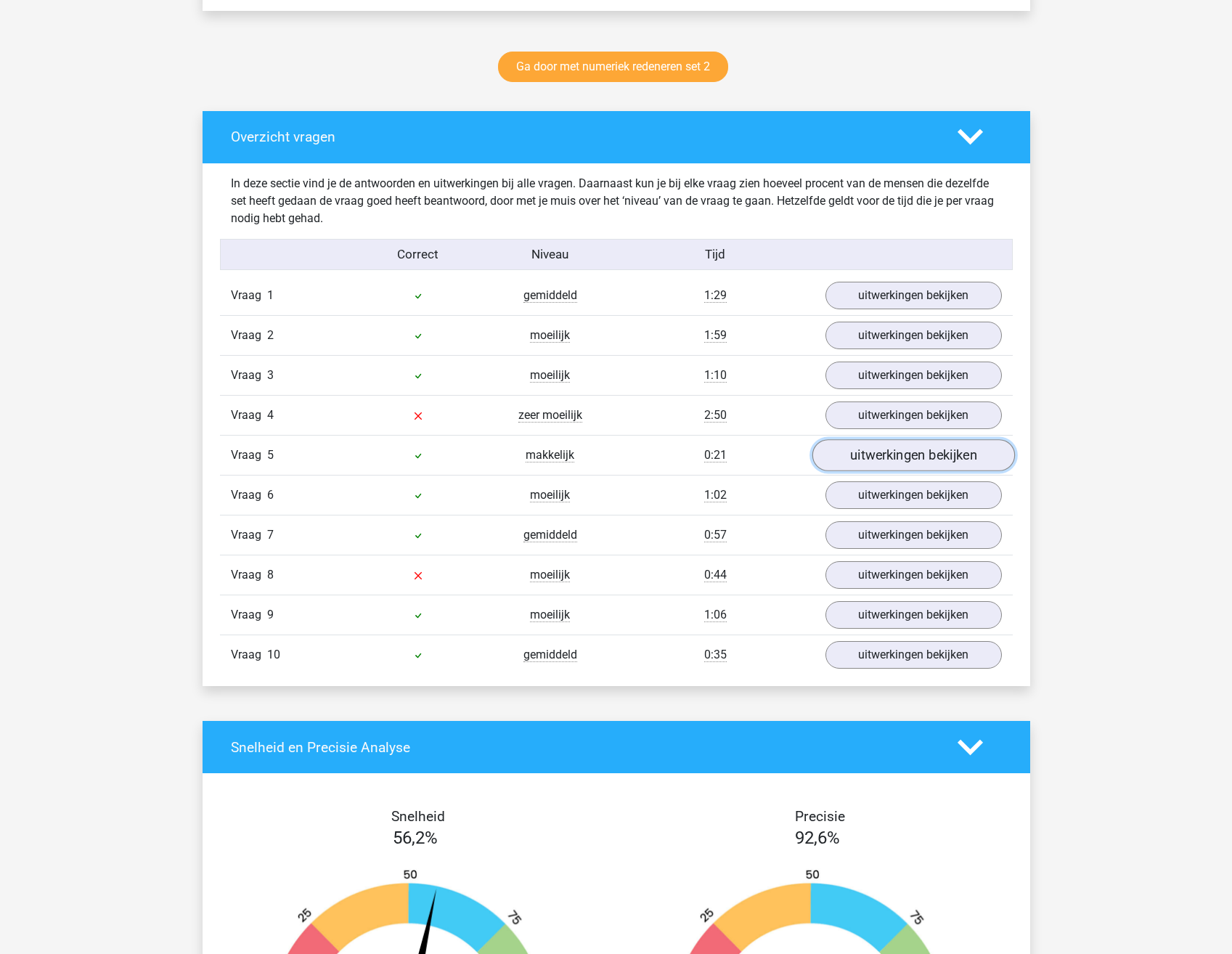
click at [922, 457] on link "uitwerkingen bekijken" at bounding box center [913, 456] width 203 height 32
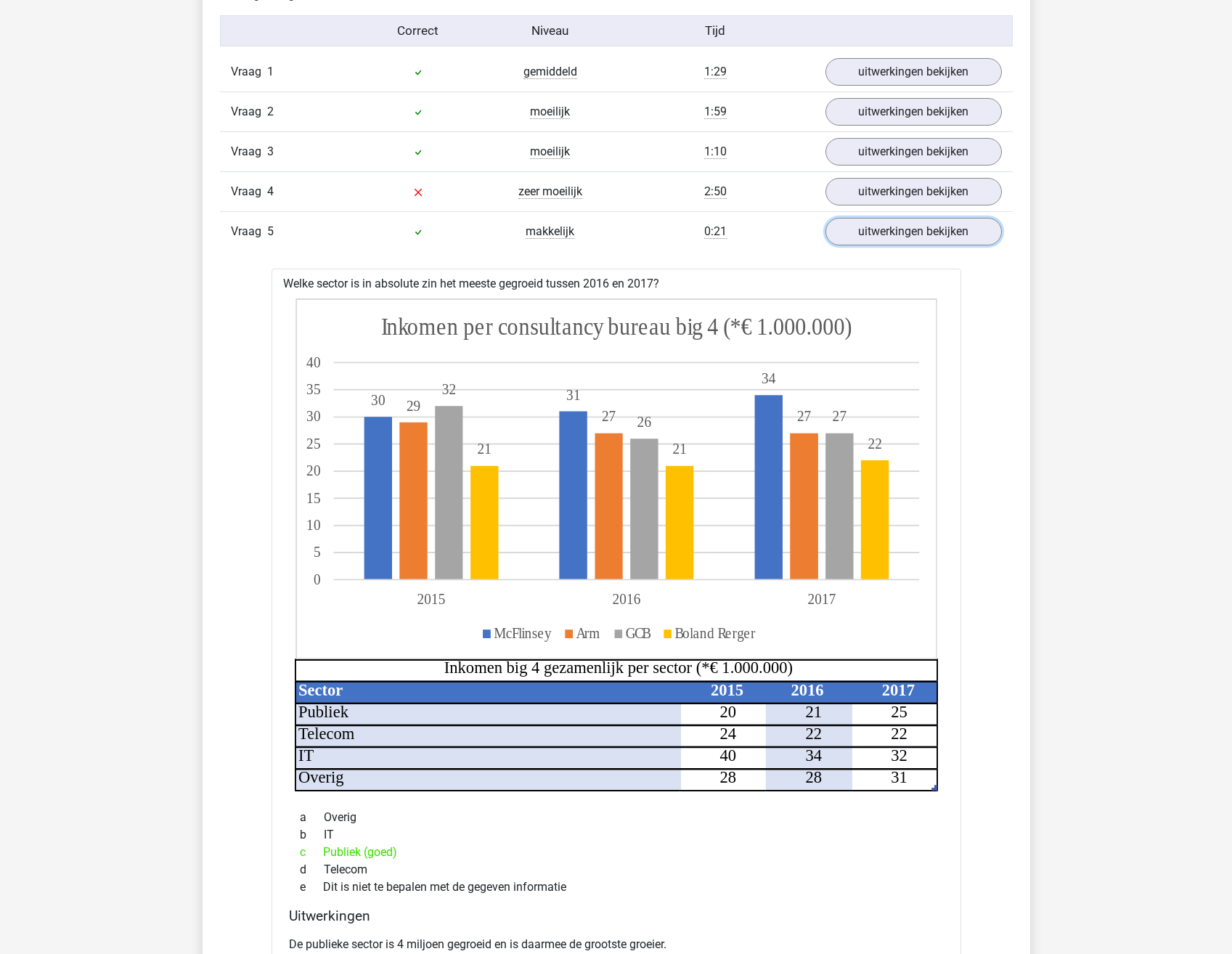
scroll to position [871, 0]
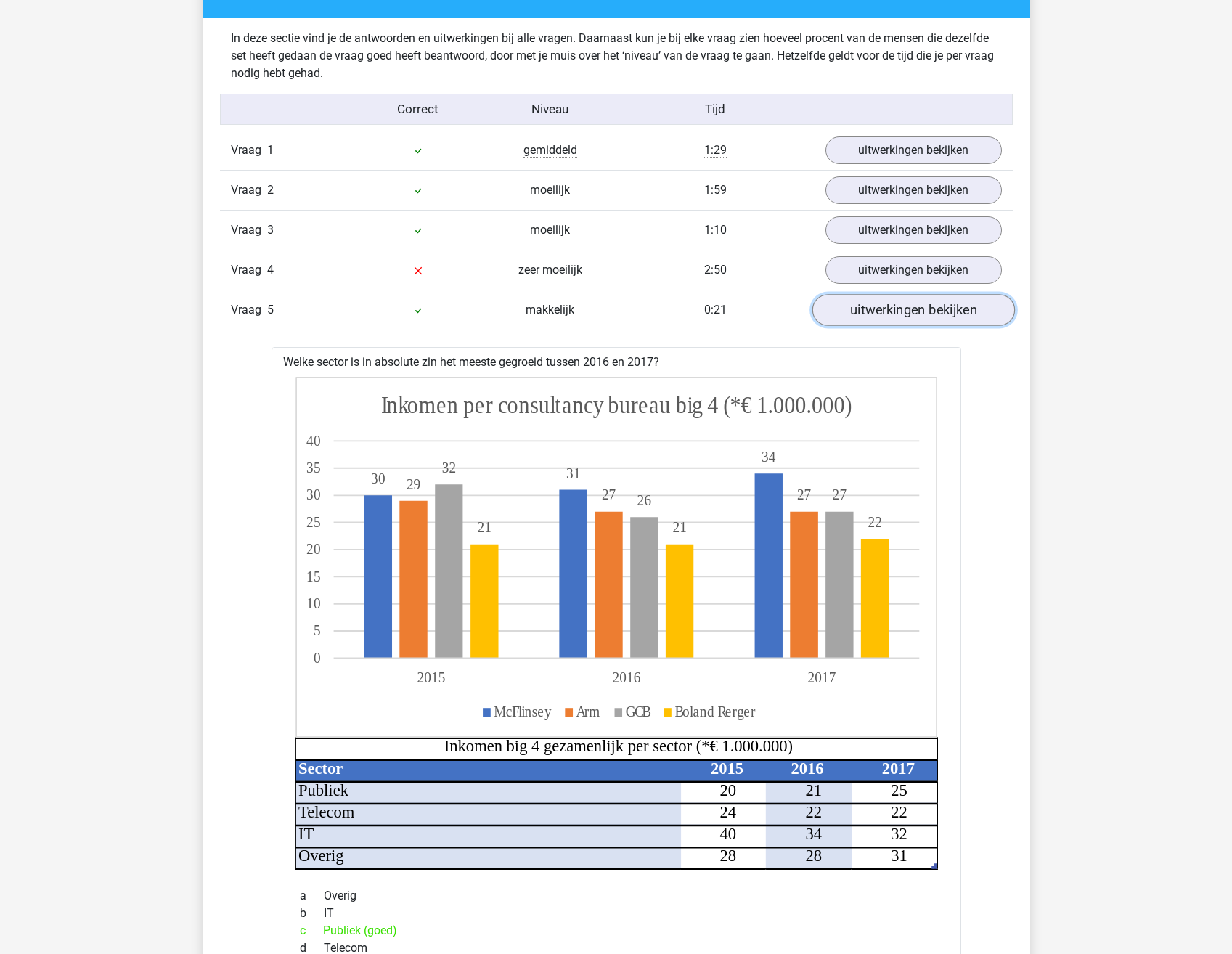
click at [934, 315] on link "uitwerkingen bekijken" at bounding box center [913, 311] width 203 height 32
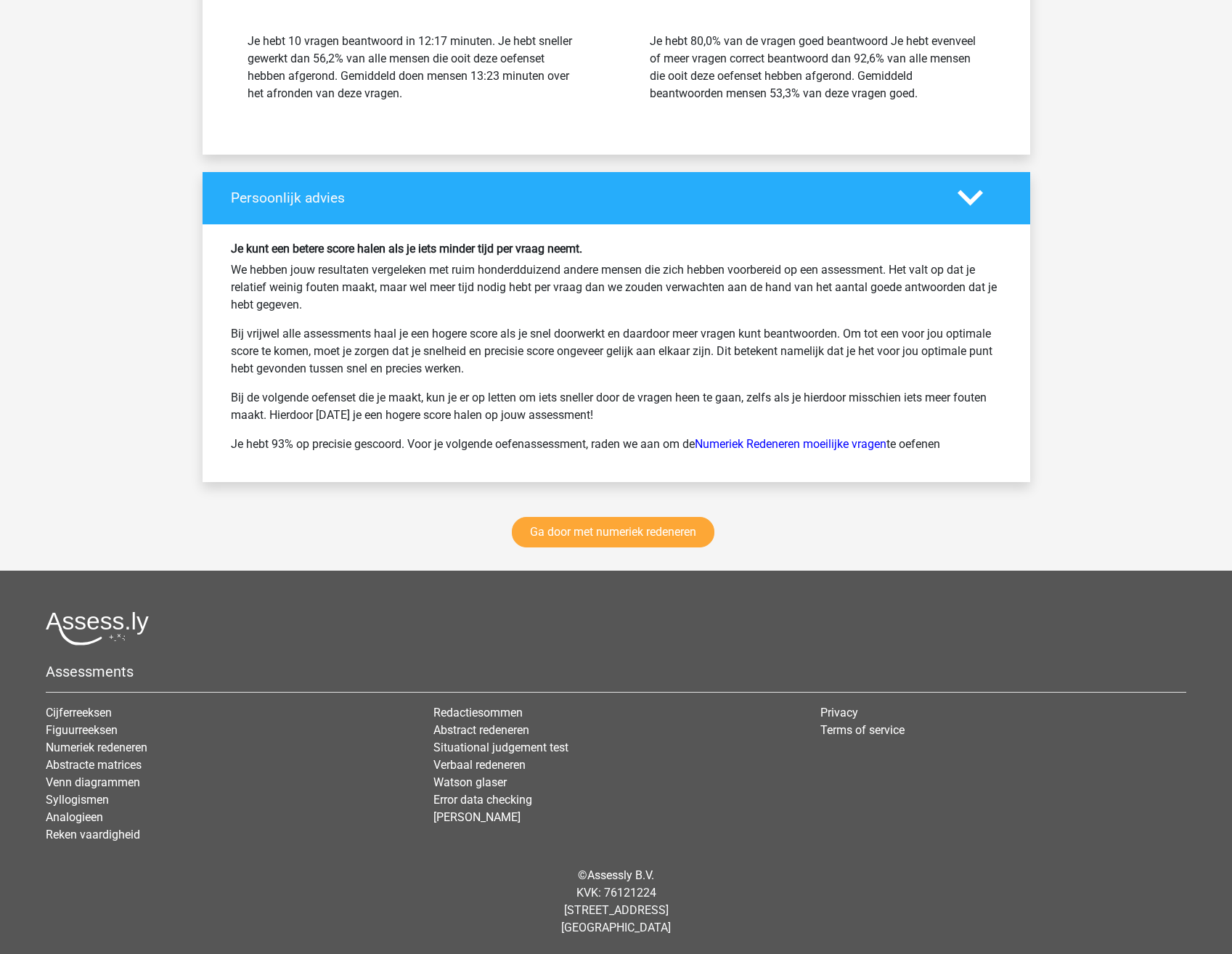
scroll to position [1691, 0]
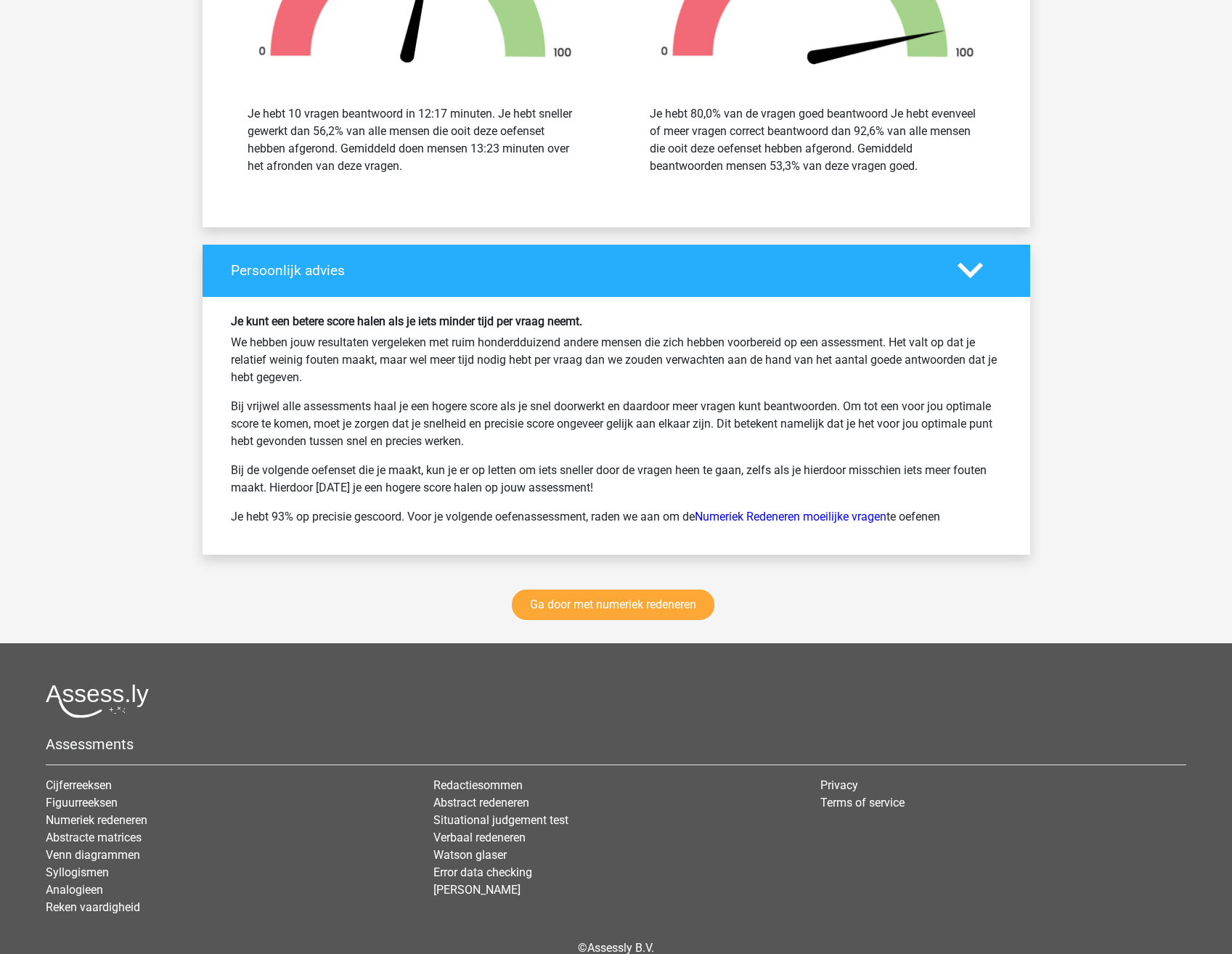
click at [827, 405] on p "Bij vrijwel alle assessments haal je een hogere score als je snel doorwerkt en …" at bounding box center [616, 424] width 771 height 52
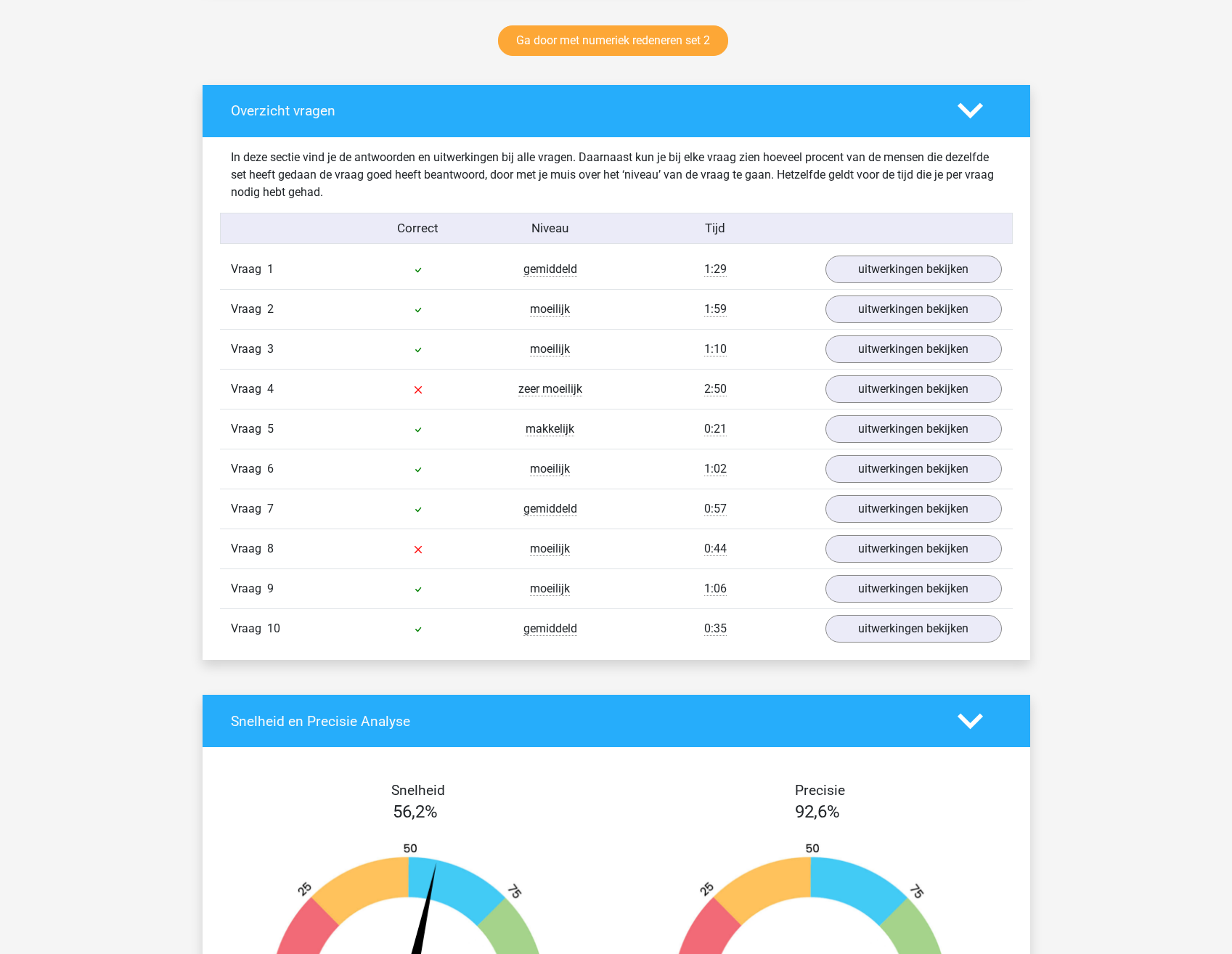
scroll to position [726, 0]
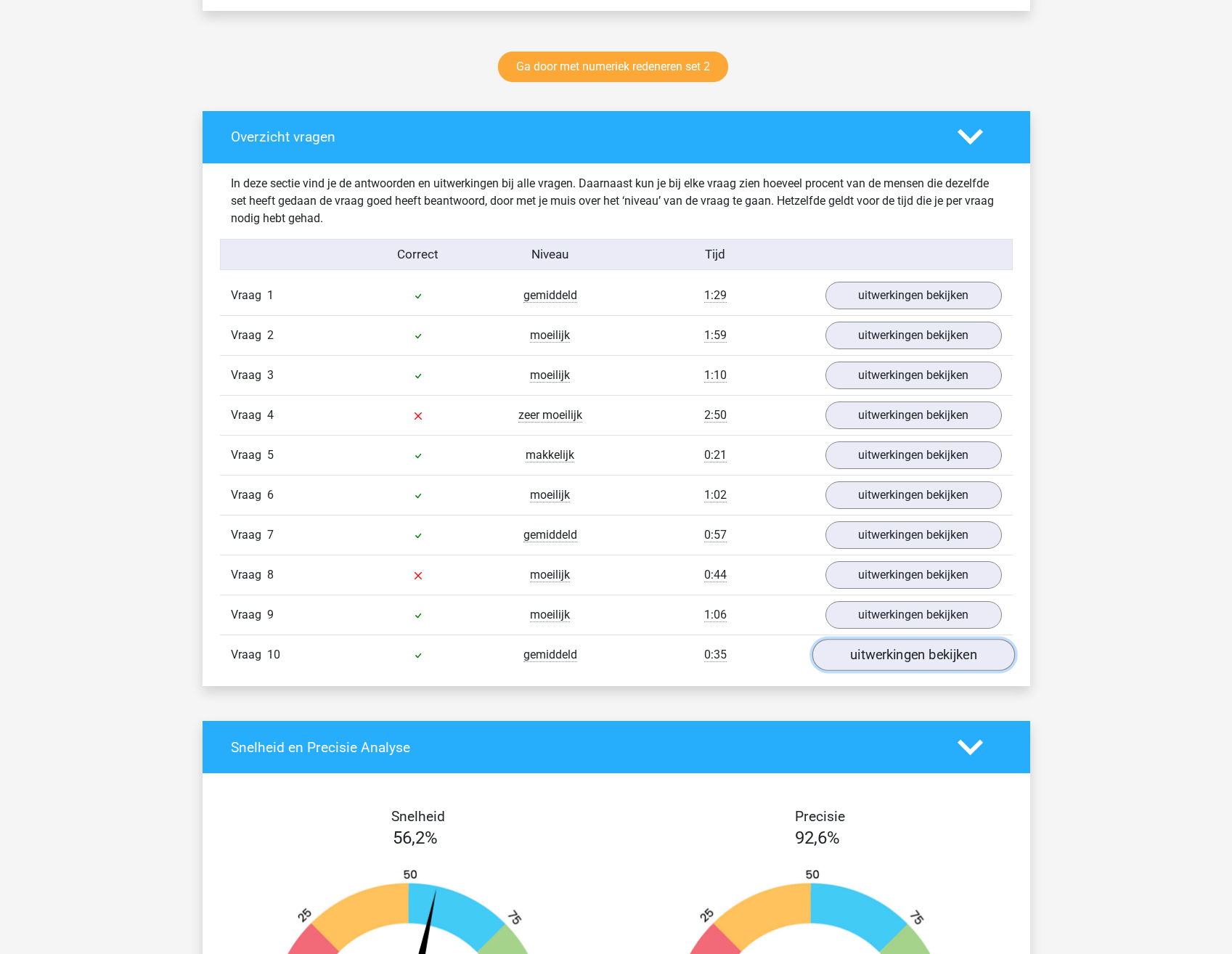
click at [928, 657] on link "uitwerkingen bekijken" at bounding box center [913, 656] width 203 height 32
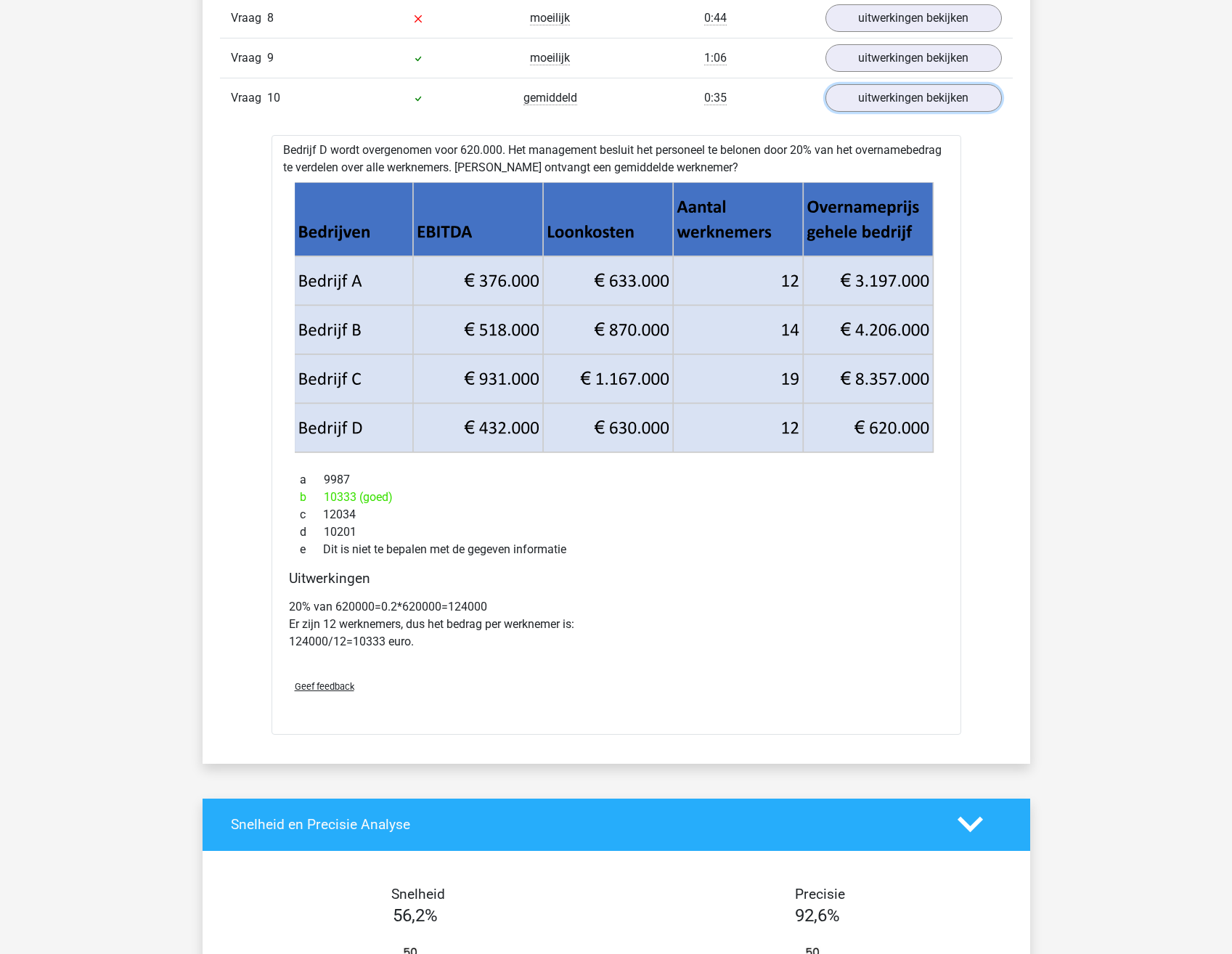
scroll to position [1089, 0]
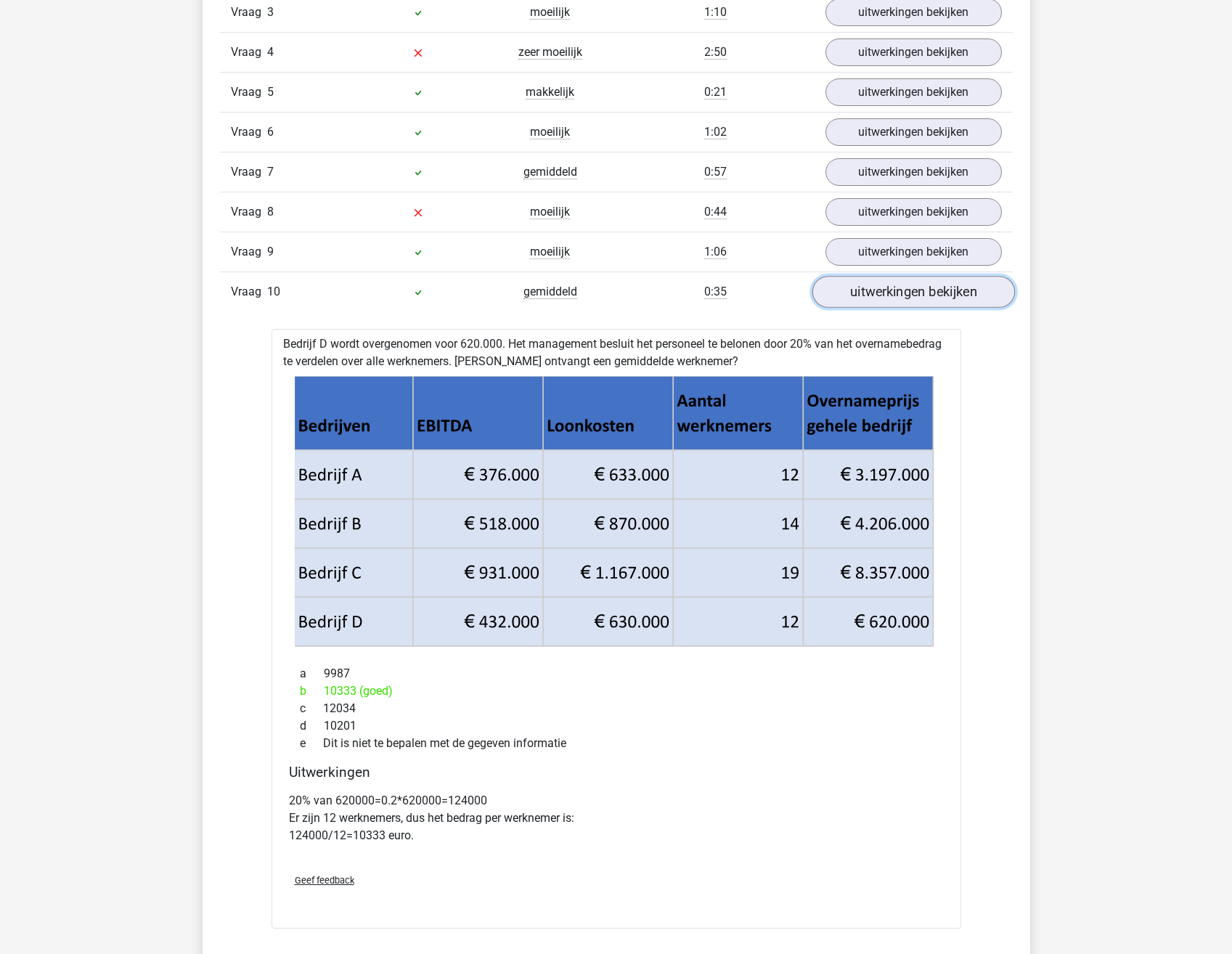
click at [910, 292] on link "uitwerkingen bekijken" at bounding box center [913, 292] width 203 height 32
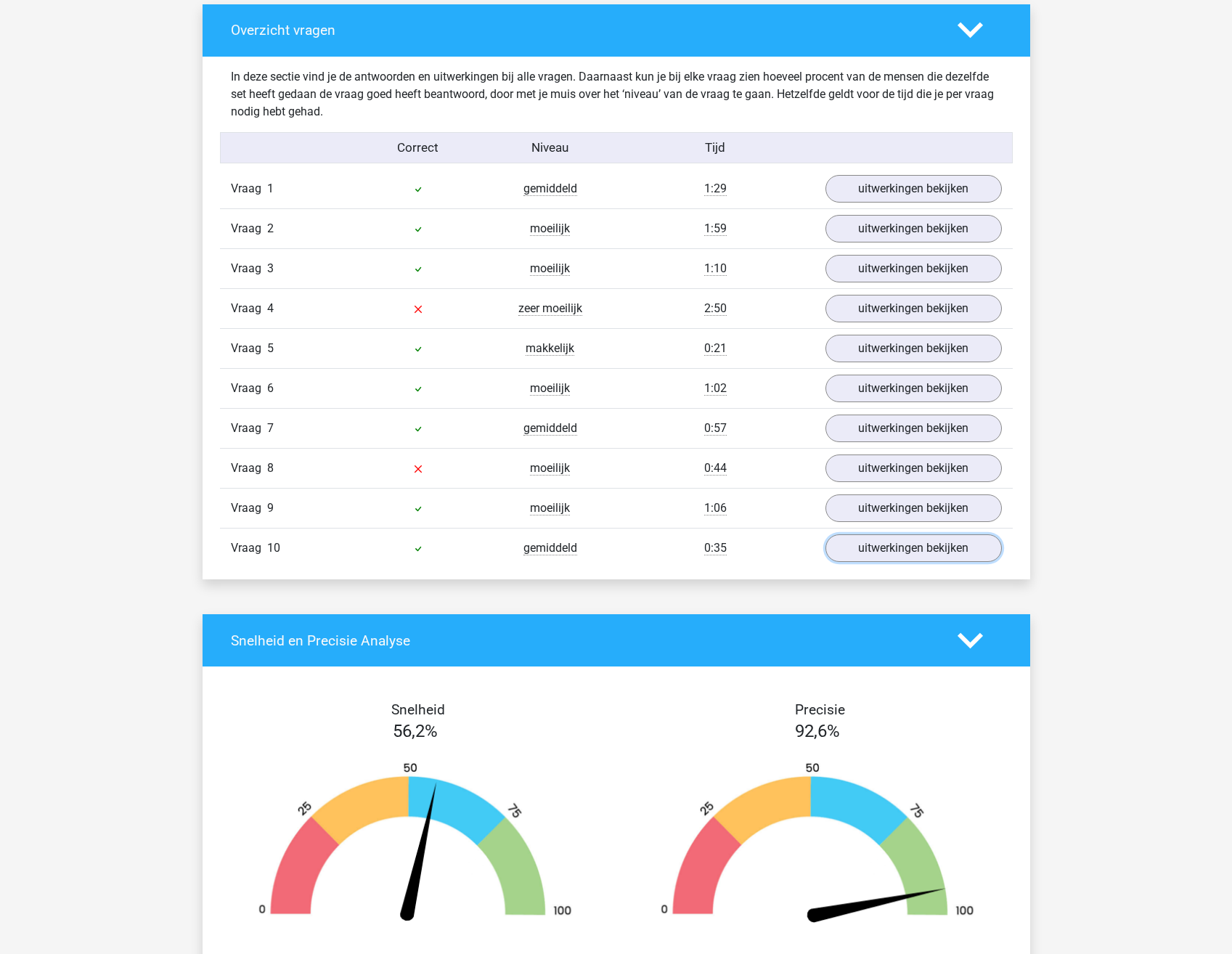
scroll to position [726, 0]
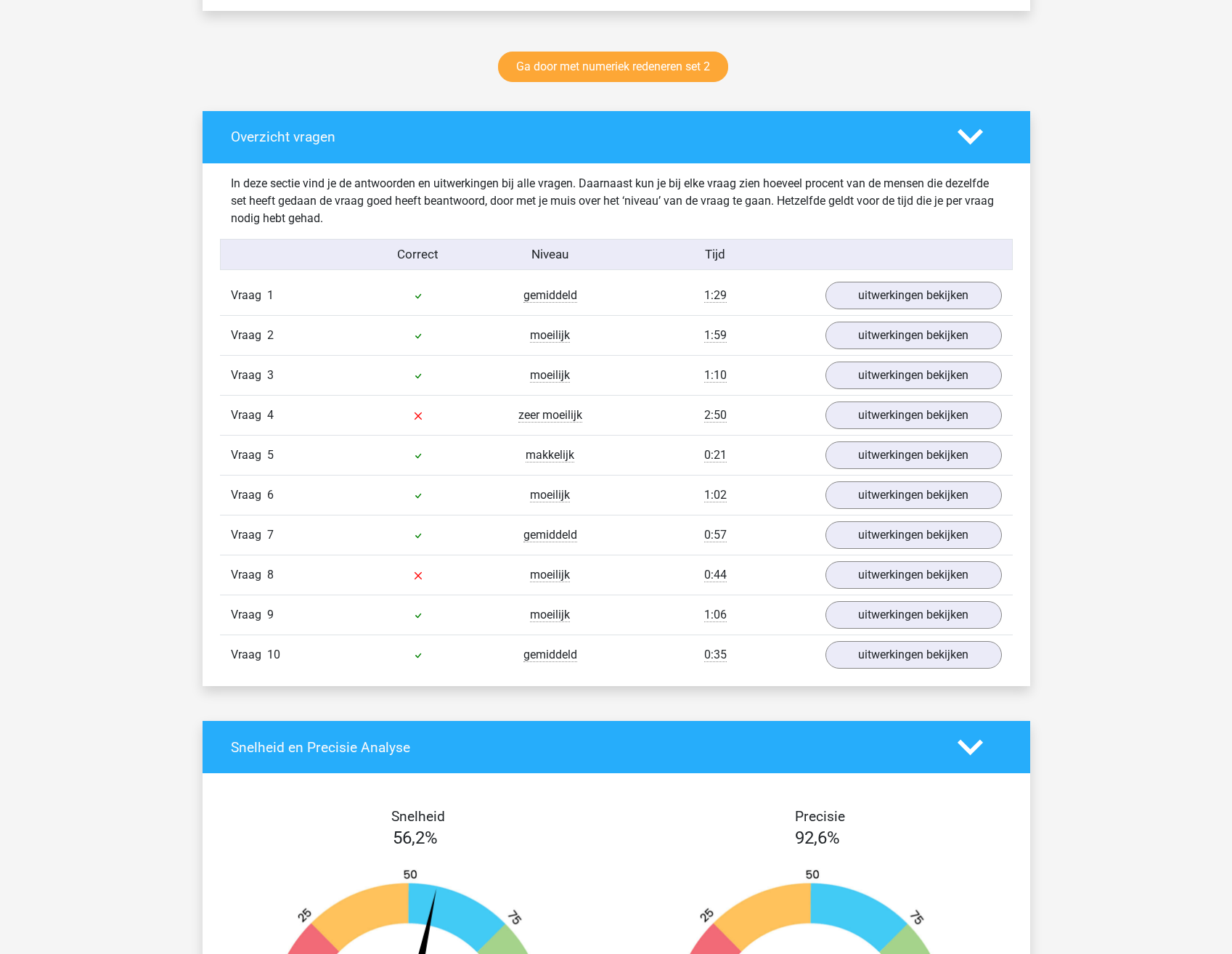
click at [1122, 384] on div "Hans gepojo9279@besaies.com" at bounding box center [616, 633] width 1232 height 2718
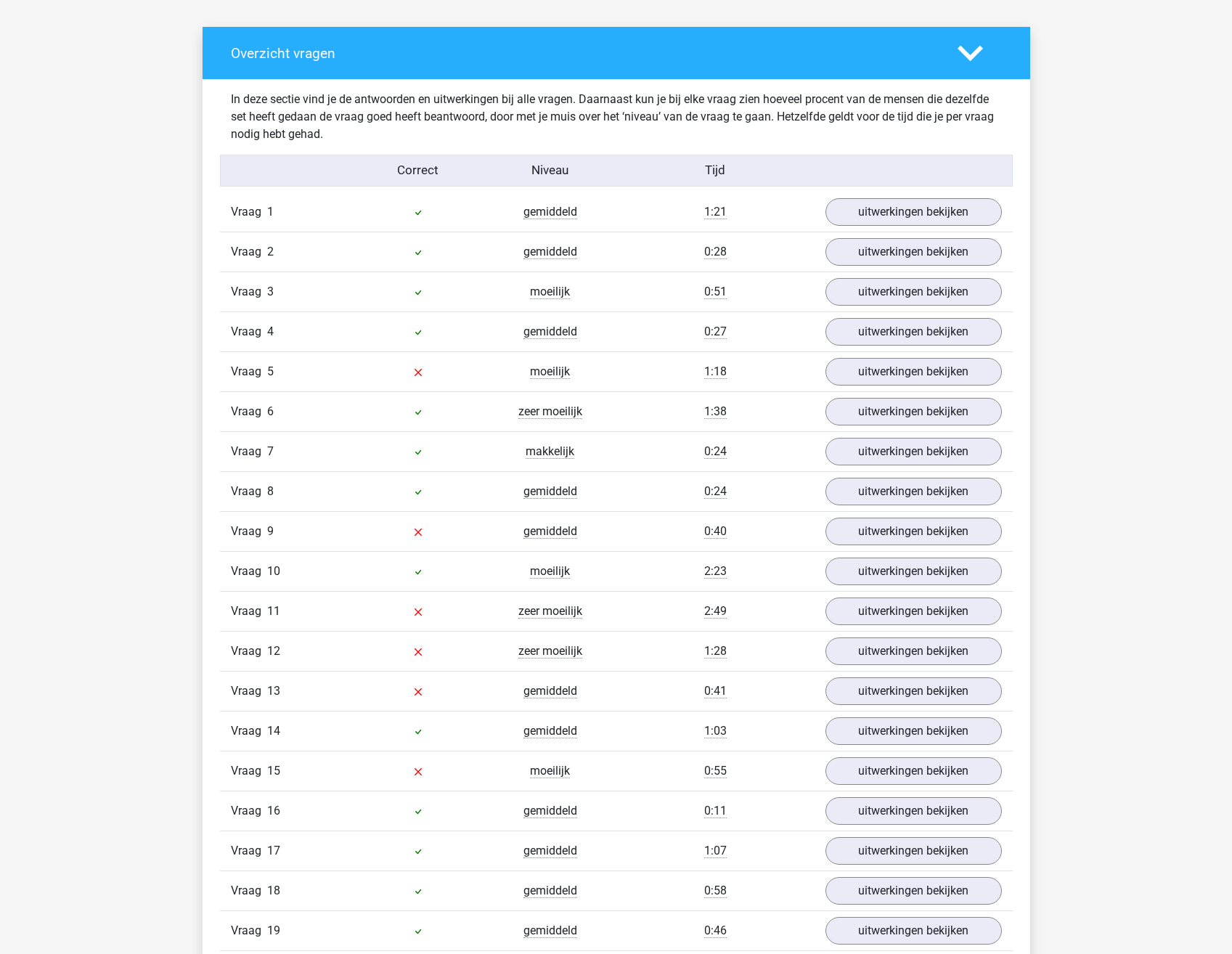
scroll to position [1162, 0]
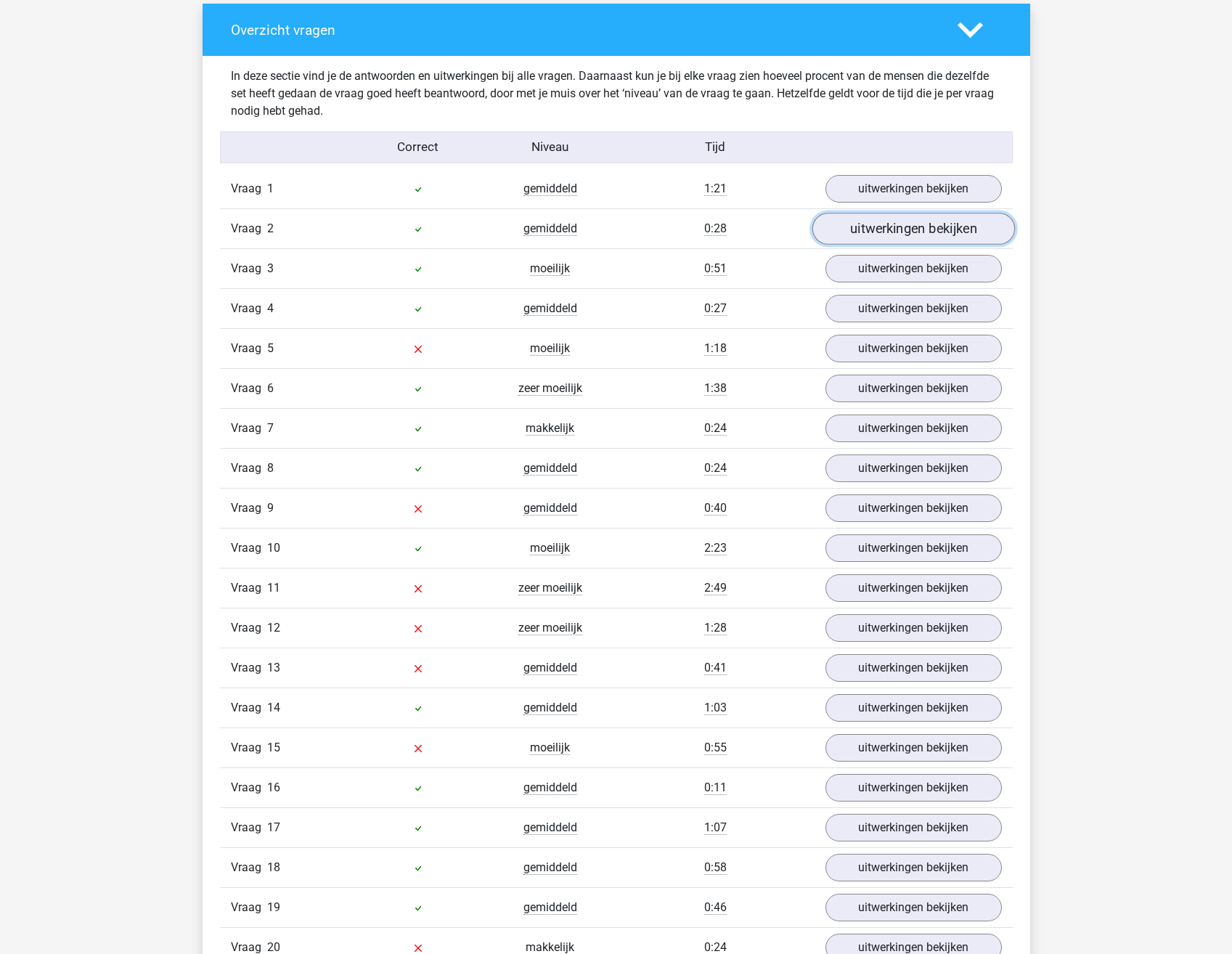
click at [885, 218] on link "uitwerkingen bekijken" at bounding box center [913, 229] width 203 height 32
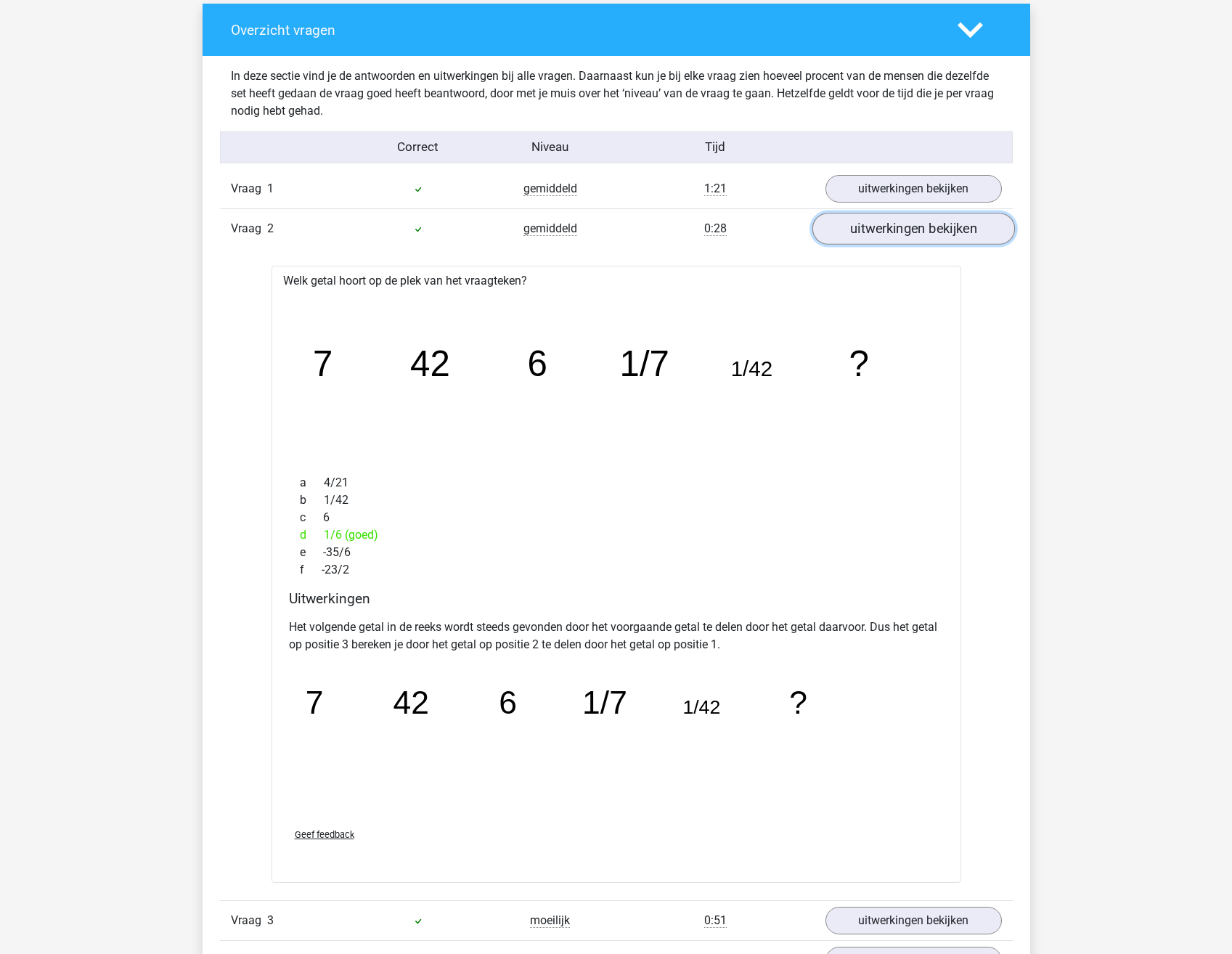
click at [893, 226] on link "uitwerkingen bekijken" at bounding box center [913, 229] width 203 height 32
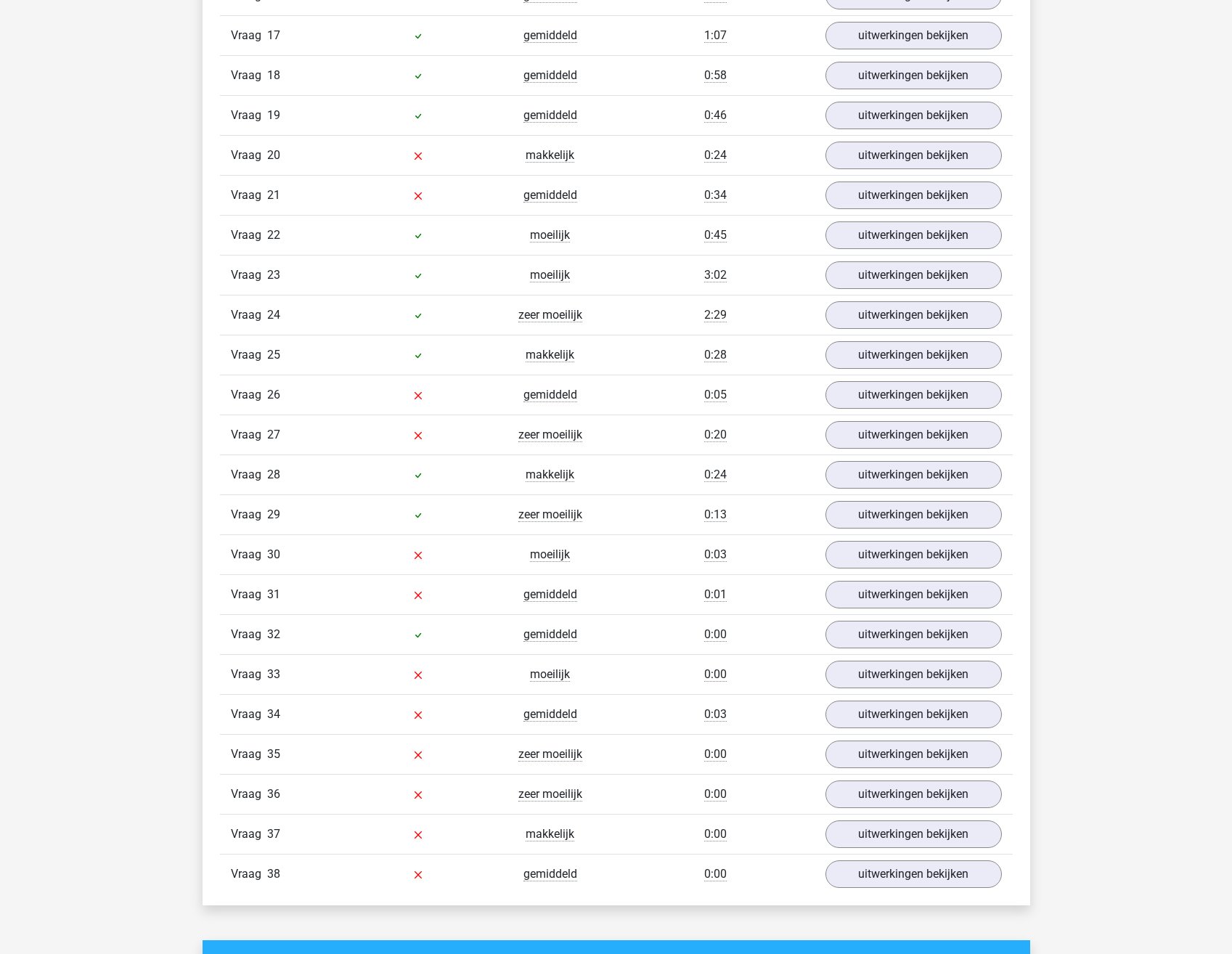
scroll to position [1960, 0]
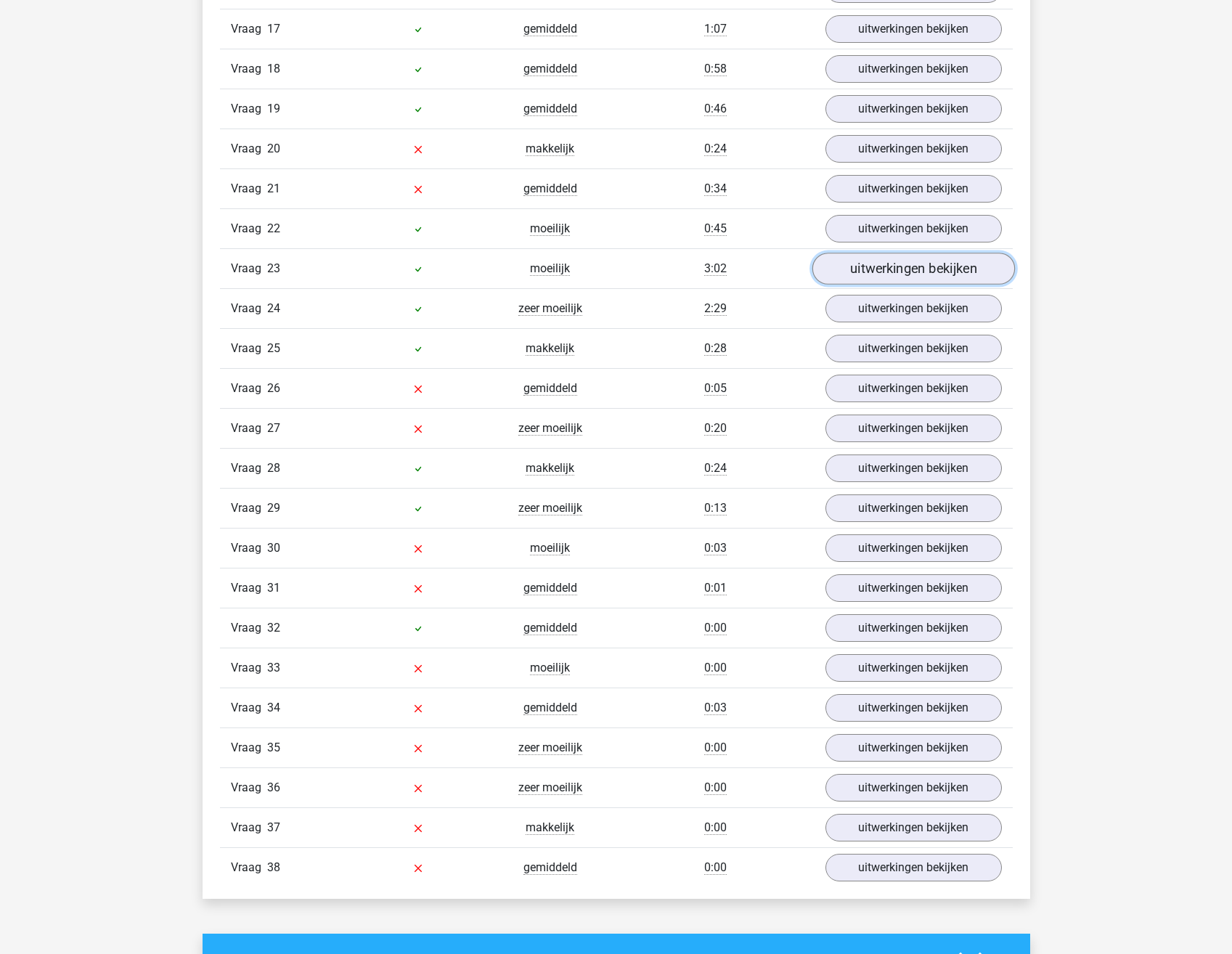
click at [900, 275] on link "uitwerkingen bekijken" at bounding box center [913, 269] width 203 height 32
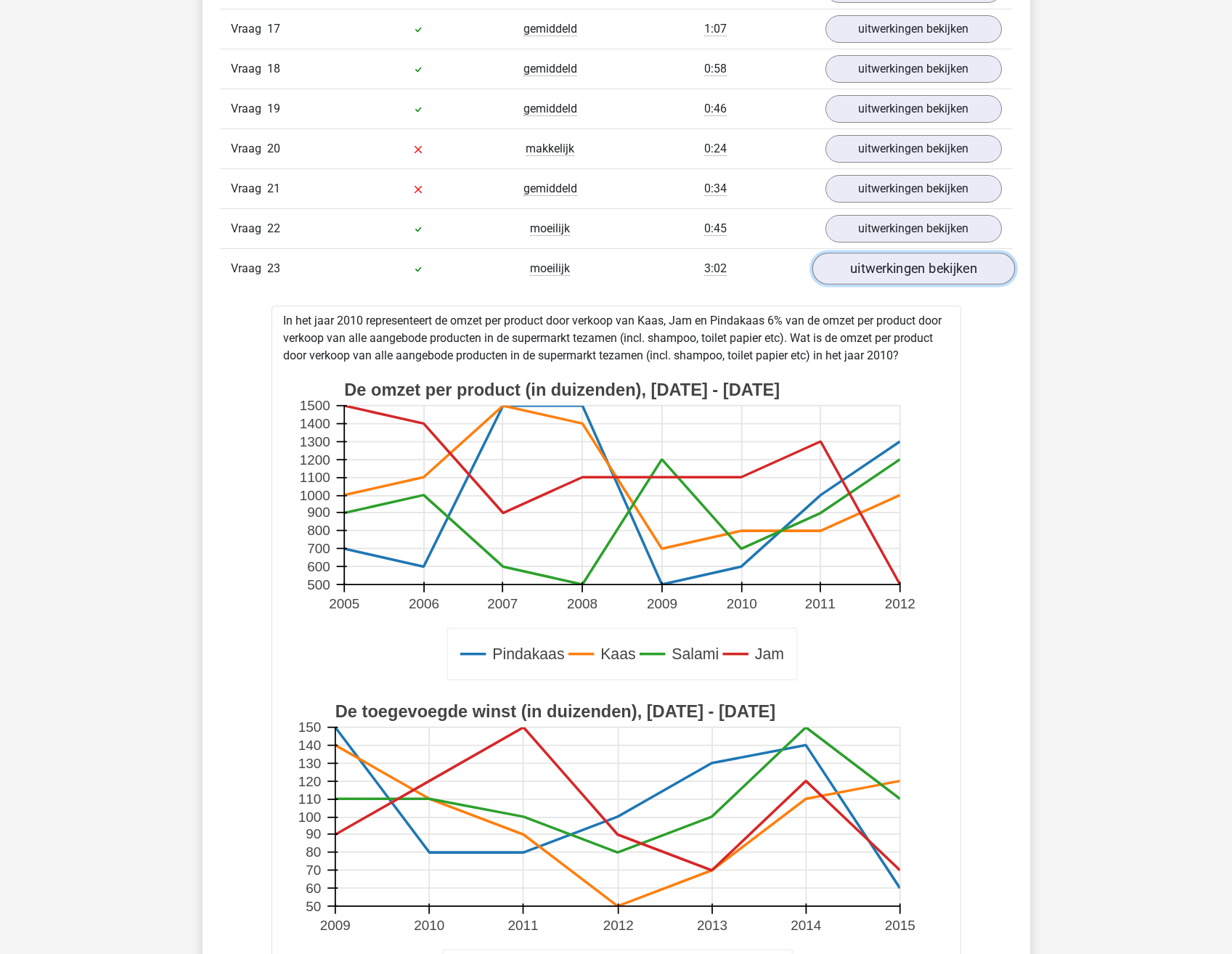
click at [900, 275] on link "uitwerkingen bekijken" at bounding box center [913, 269] width 203 height 32
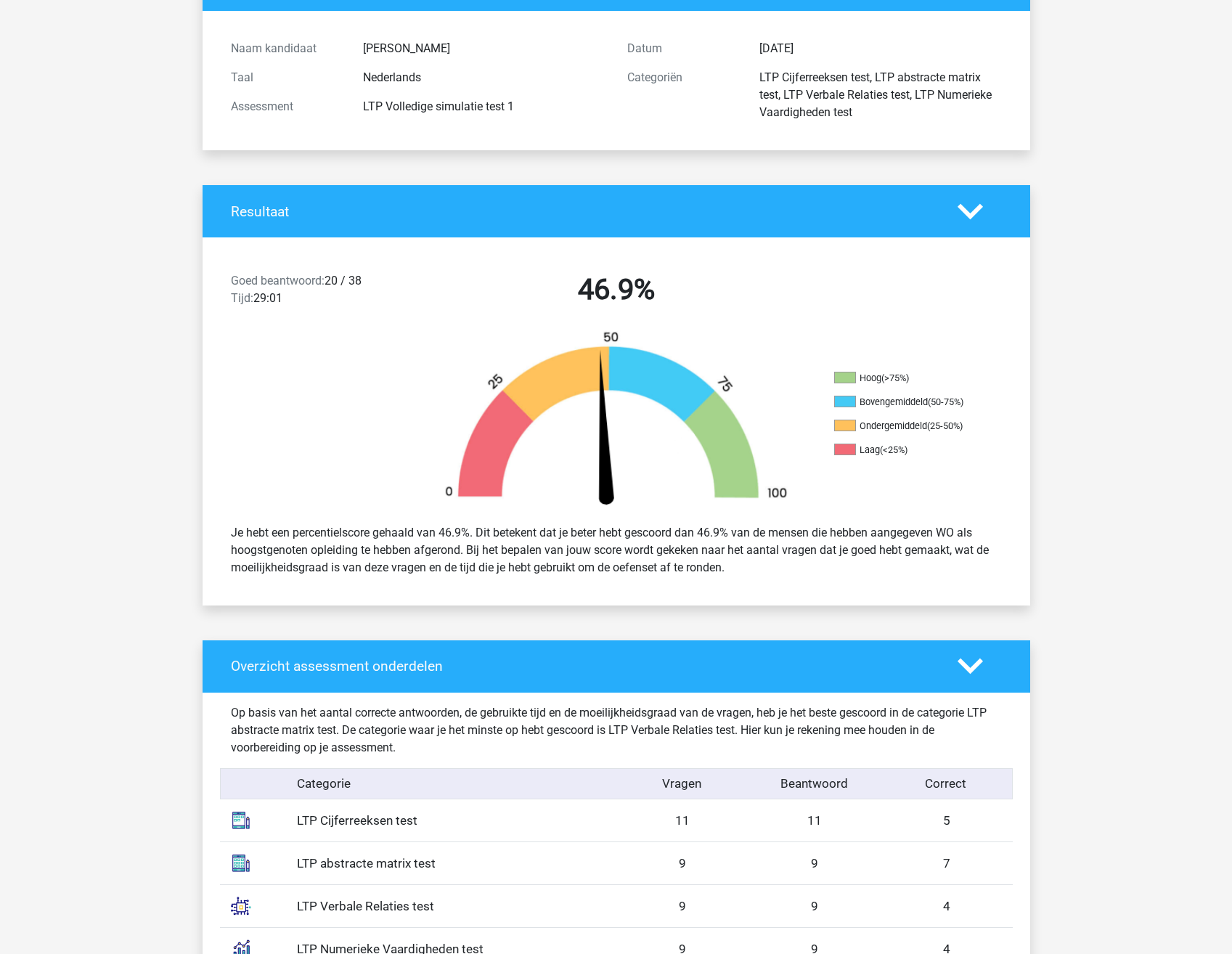
scroll to position [0, 0]
